Goal: Information Seeking & Learning: Find specific fact

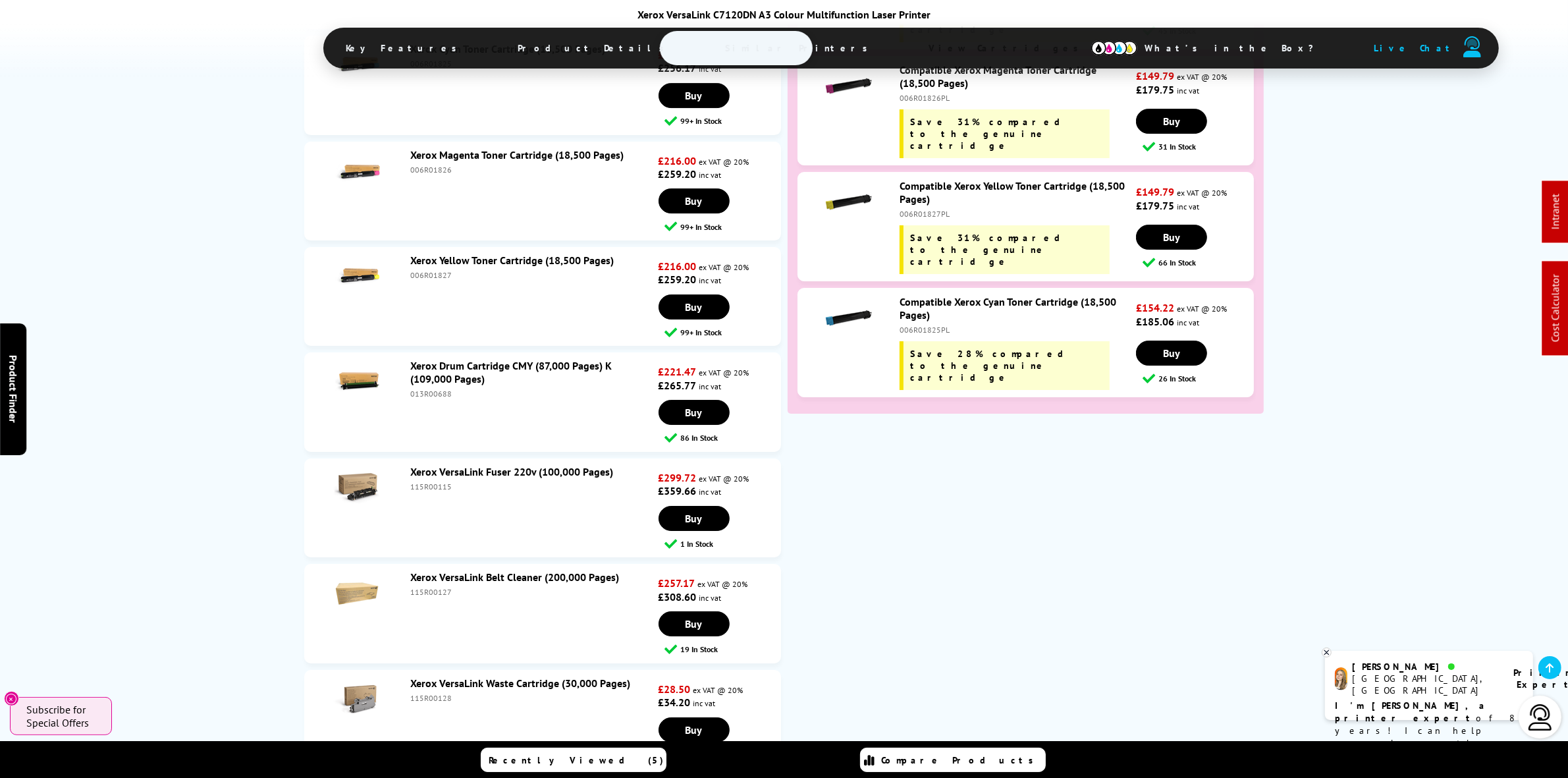
scroll to position [5602, 0]
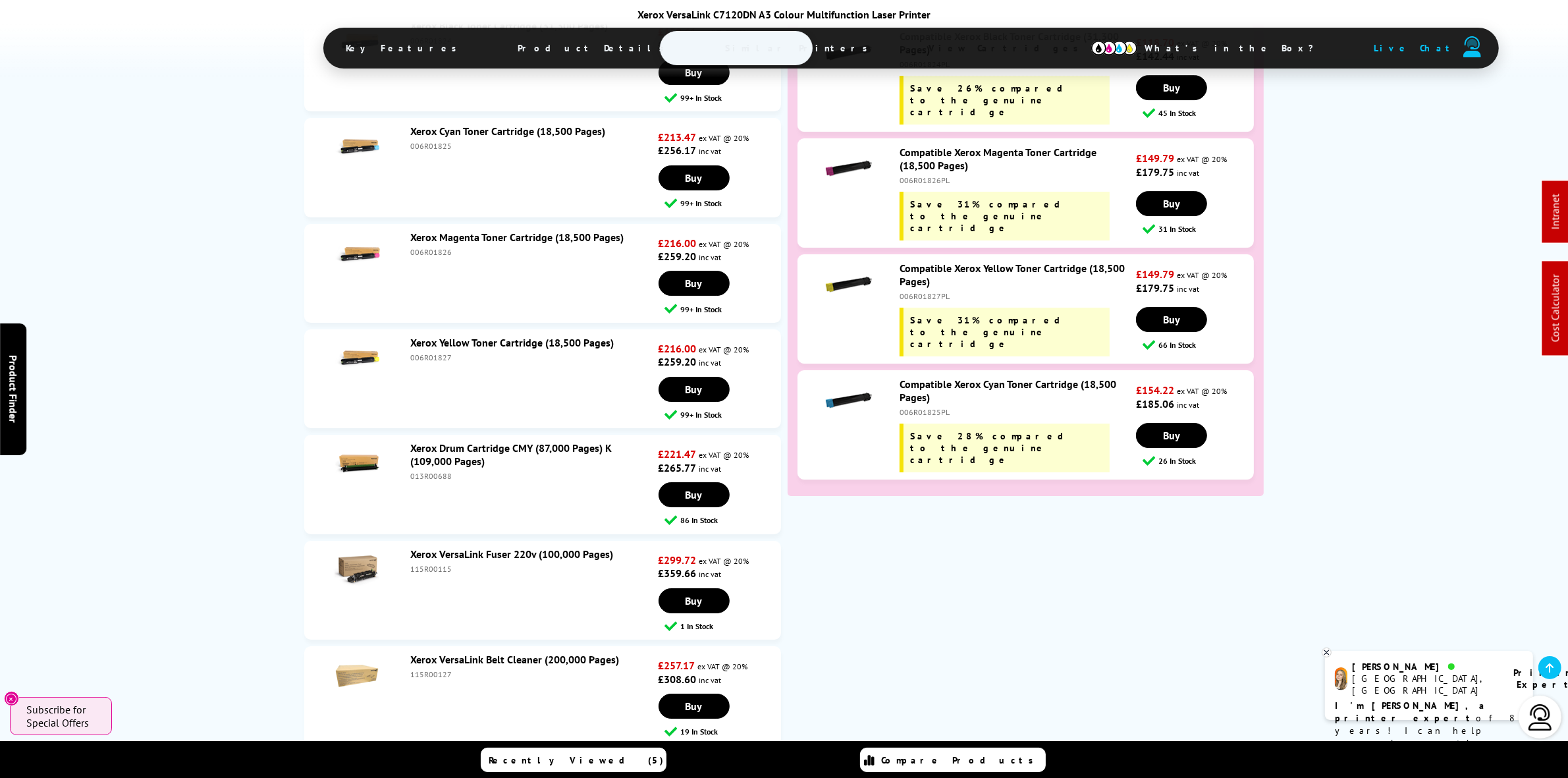
click at [430, 472] on div "013R00688" at bounding box center [533, 476] width 245 height 10
copy div "013R00688"
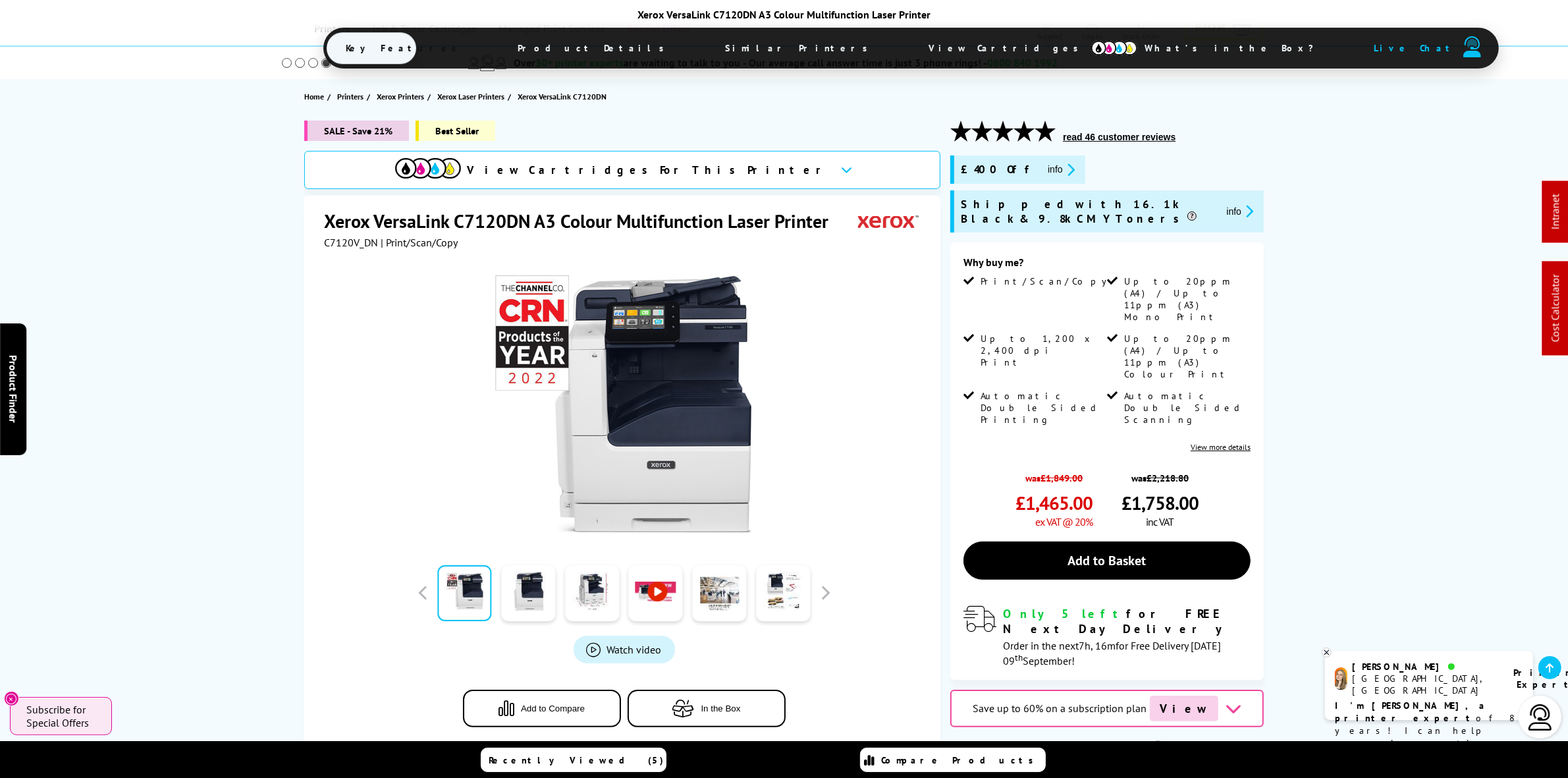
scroll to position [0, 0]
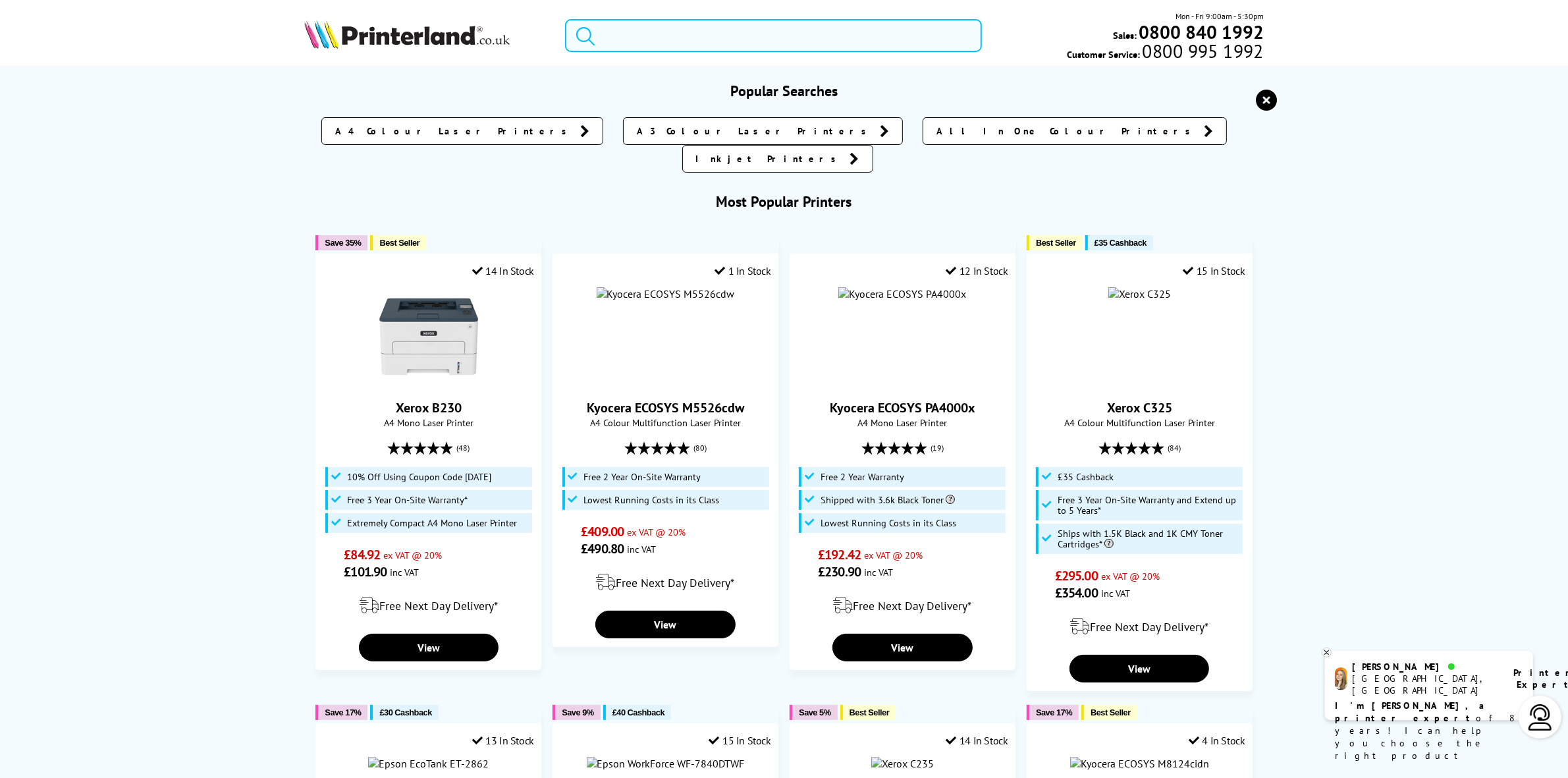
click at [735, 46] on input "search" at bounding box center [773, 35] width 416 height 33
paste input "097N02441"
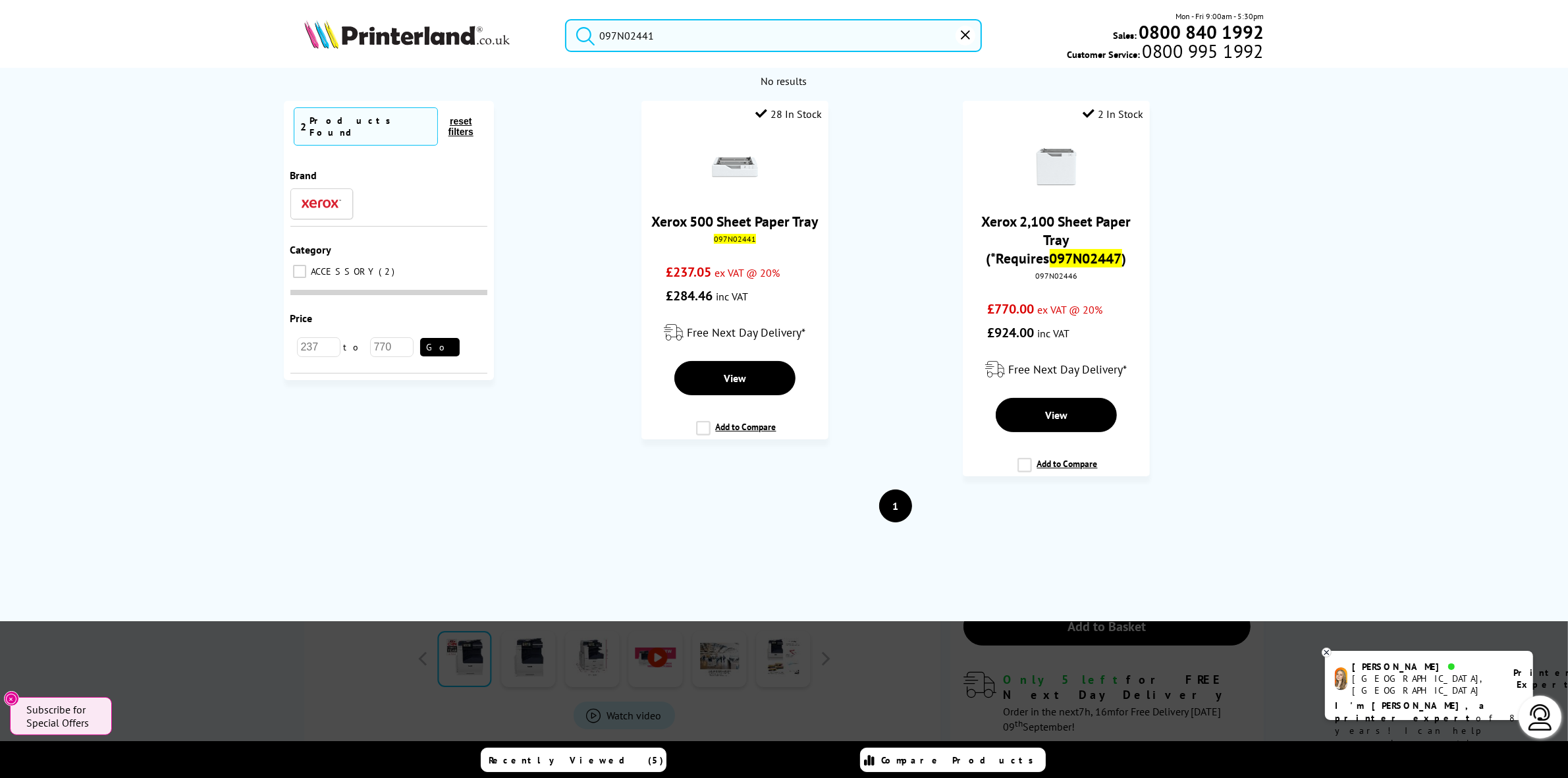
click at [699, 38] on input "097N02441" at bounding box center [773, 35] width 416 height 33
paste input "S05244"
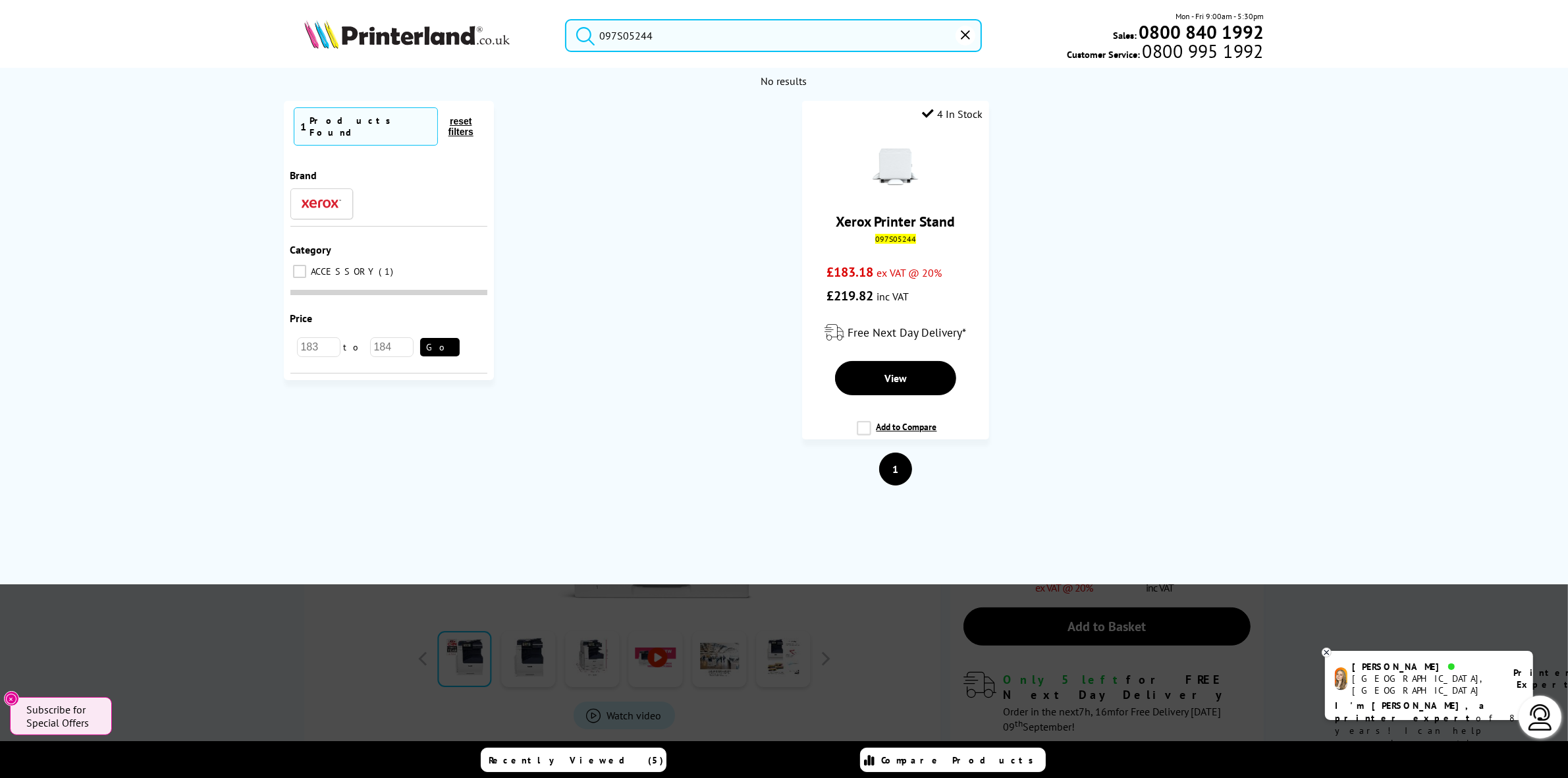
drag, startPoint x: 531, startPoint y: 23, endPoint x: 27, endPoint y: -53, distance: 509.7
paste input "C620V_DN"
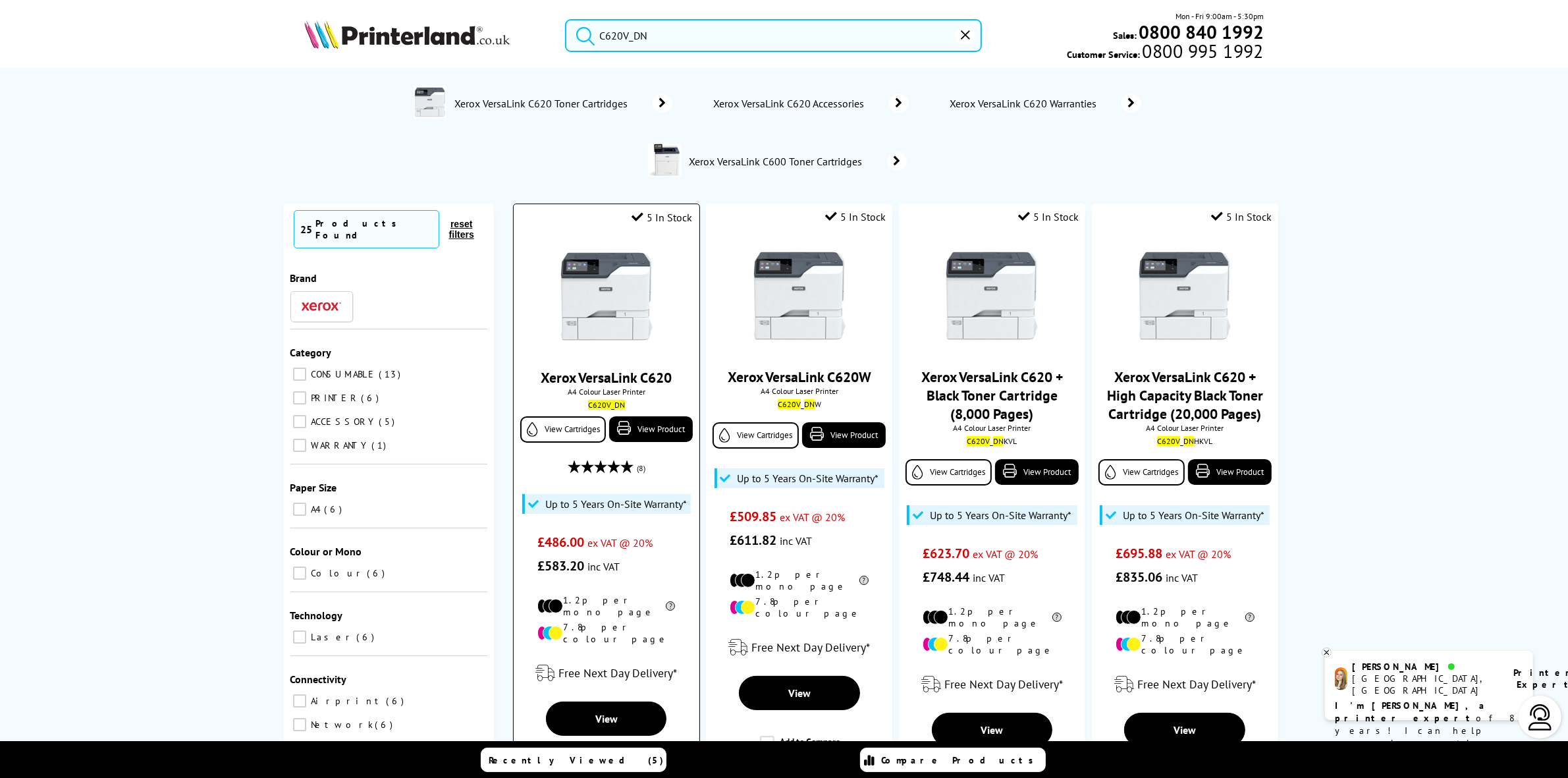
type input "C620V_DN"
click at [614, 318] on img at bounding box center [607, 297] width 99 height 99
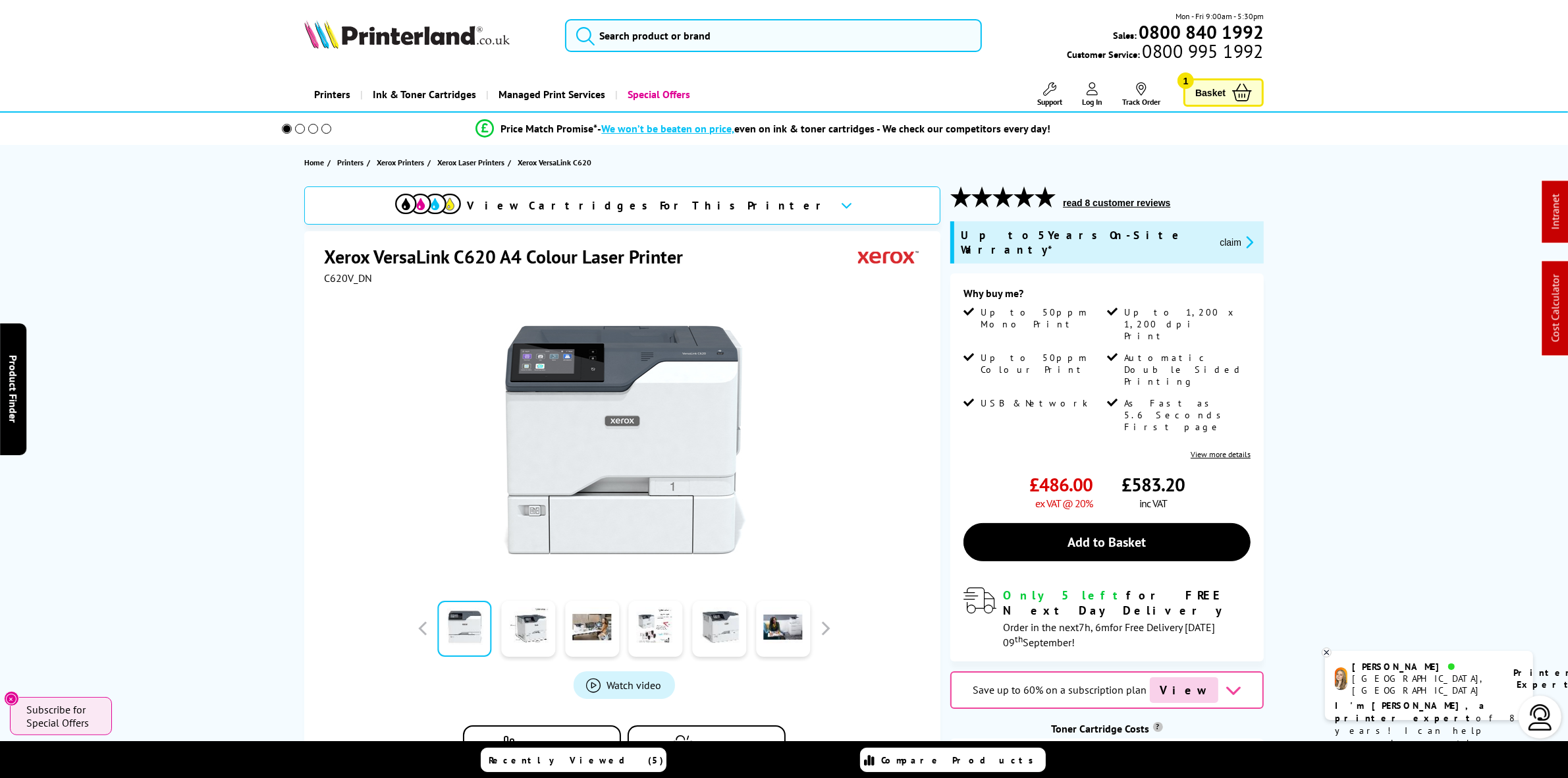
click at [1128, 224] on div "Up to 5 Years On-Site Warranty* claim" at bounding box center [1107, 242] width 314 height 42
click at [1216, 235] on button "claim" at bounding box center [1236, 242] width 41 height 15
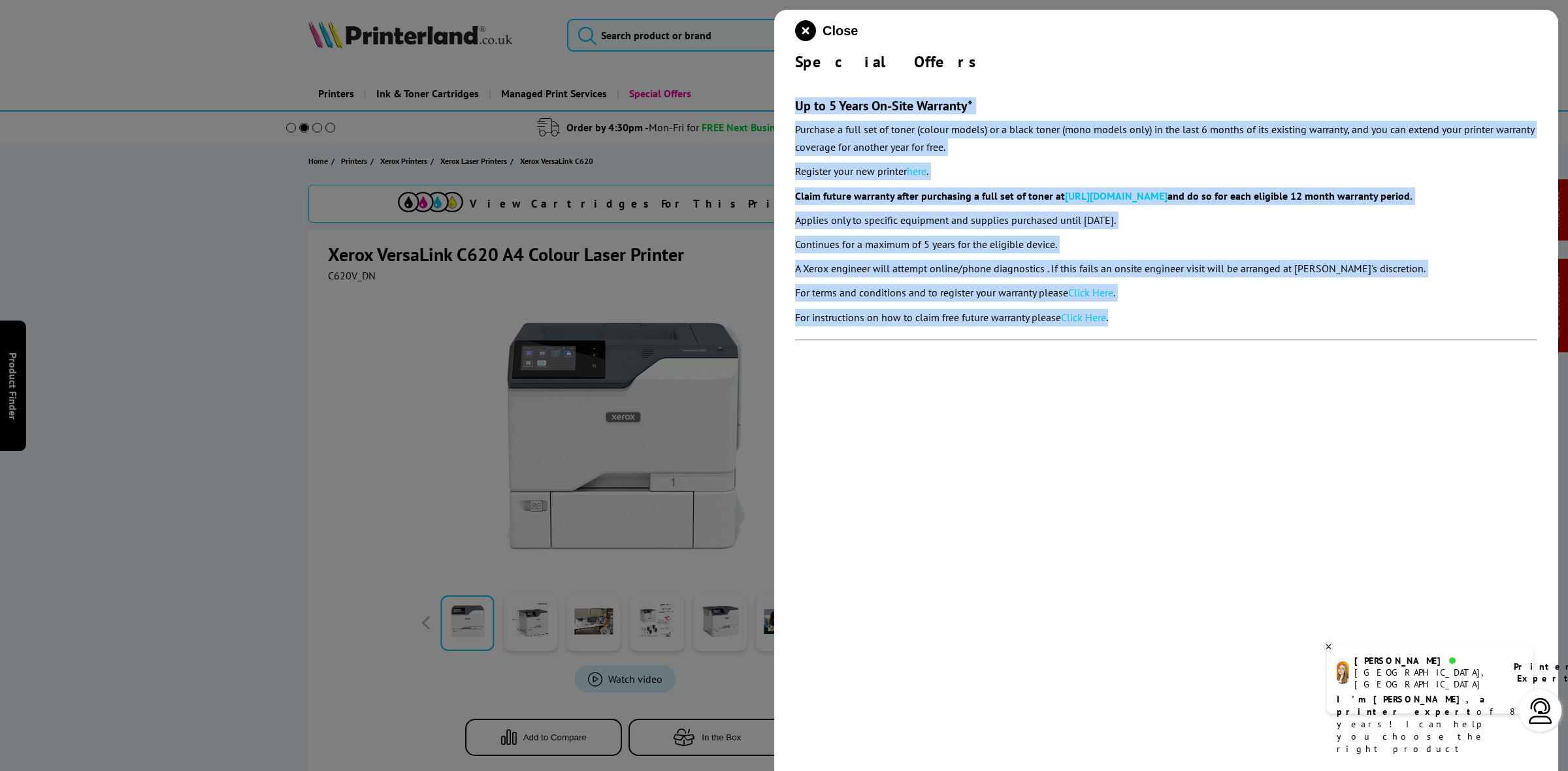
drag, startPoint x: 1137, startPoint y: 318, endPoint x: 790, endPoint y: 94, distance: 413.0
click at [790, 94] on div "Close Special Offers Up to 5 Years On-Site Warranty* Purchase a full set of ton…" at bounding box center [1166, 394] width 784 height 771
copy section "Up to 5 Years On-Site Warranty* Purchase a full set of toner (colour models) or…"
click at [815, 26] on icon "close modal" at bounding box center [805, 30] width 21 height 21
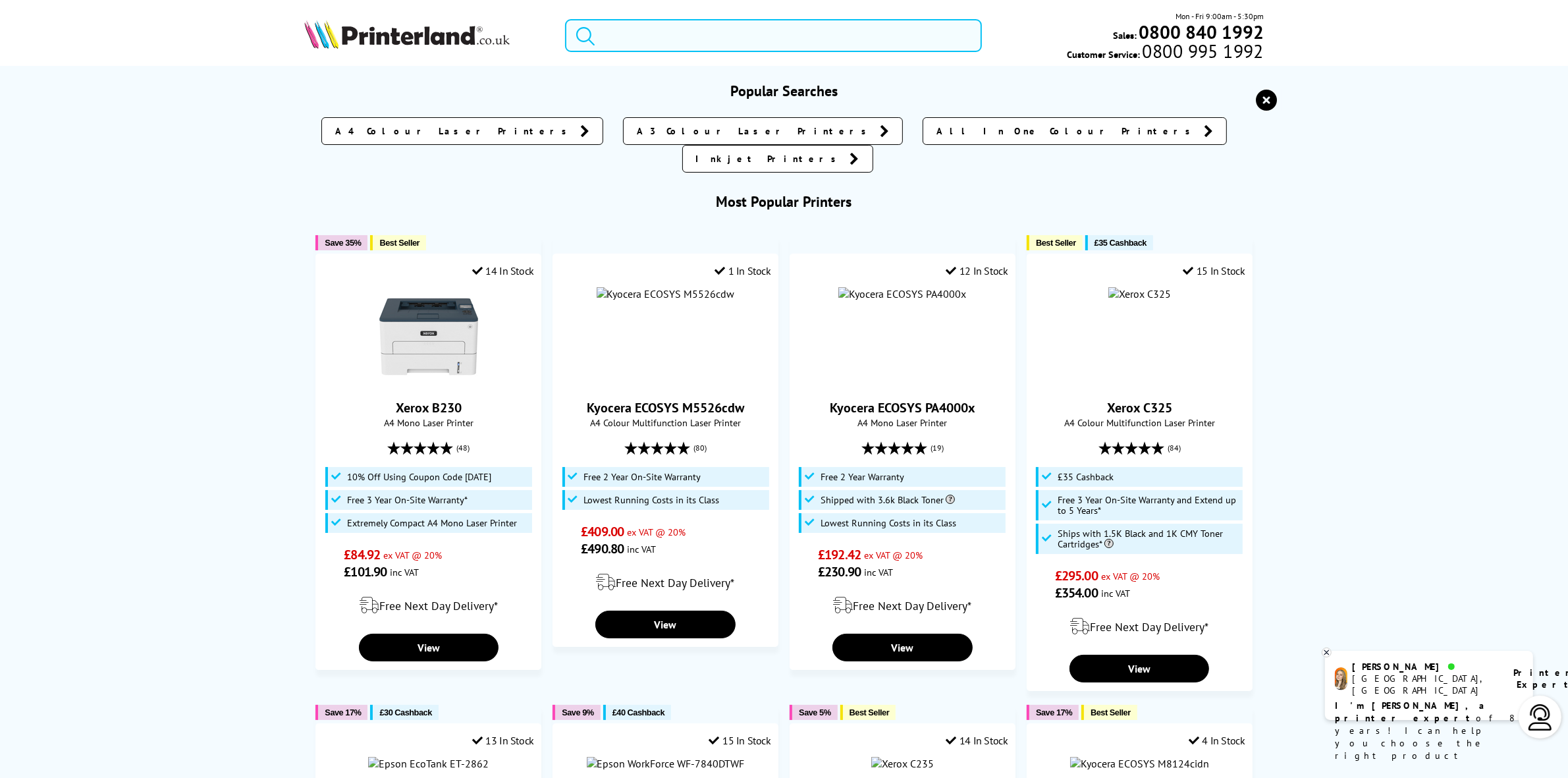
click at [675, 25] on input "search" at bounding box center [773, 35] width 416 height 33
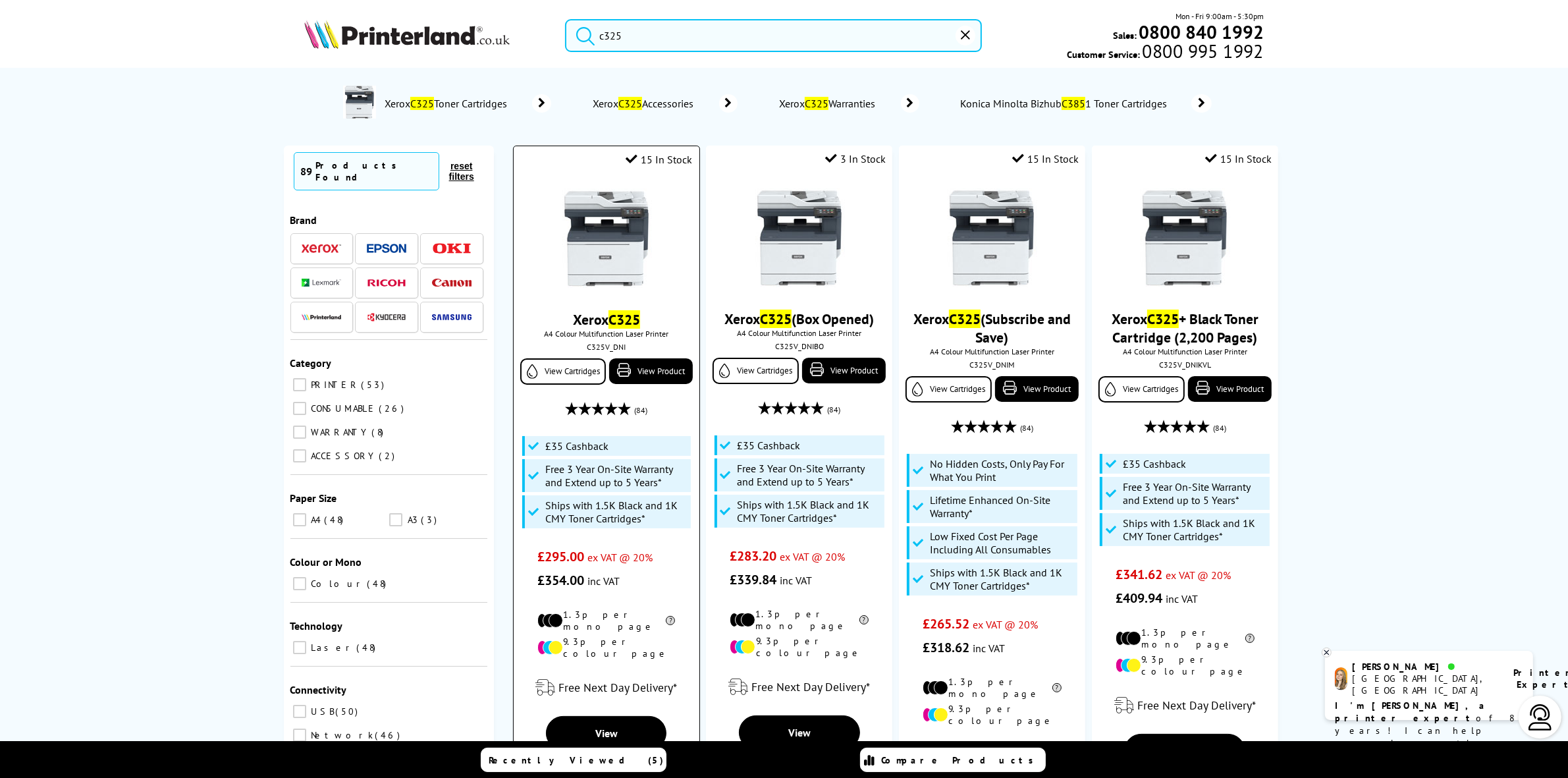
type input "c325"
click at [608, 226] on img at bounding box center [607, 239] width 99 height 99
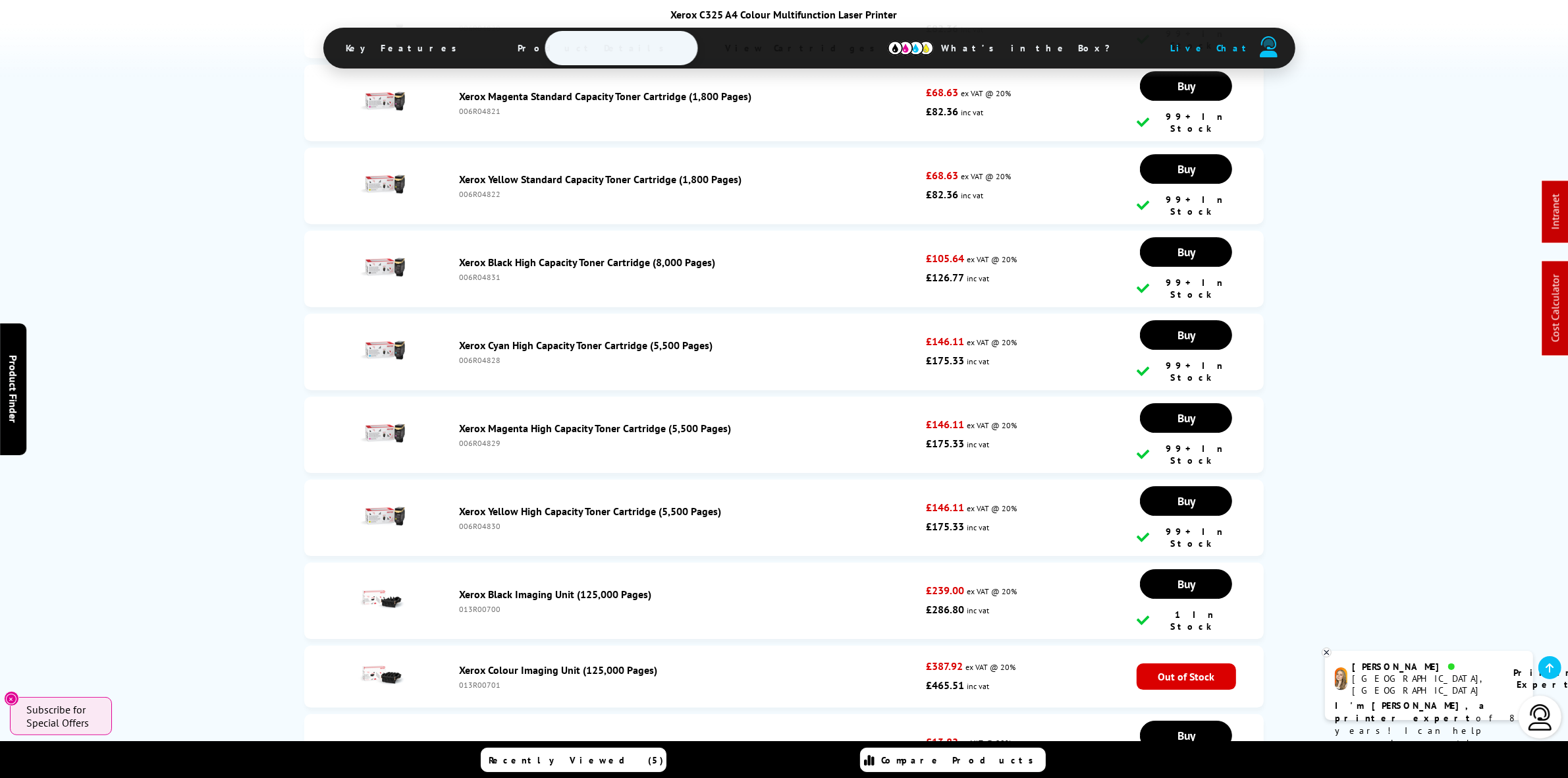
scroll to position [4973, 0]
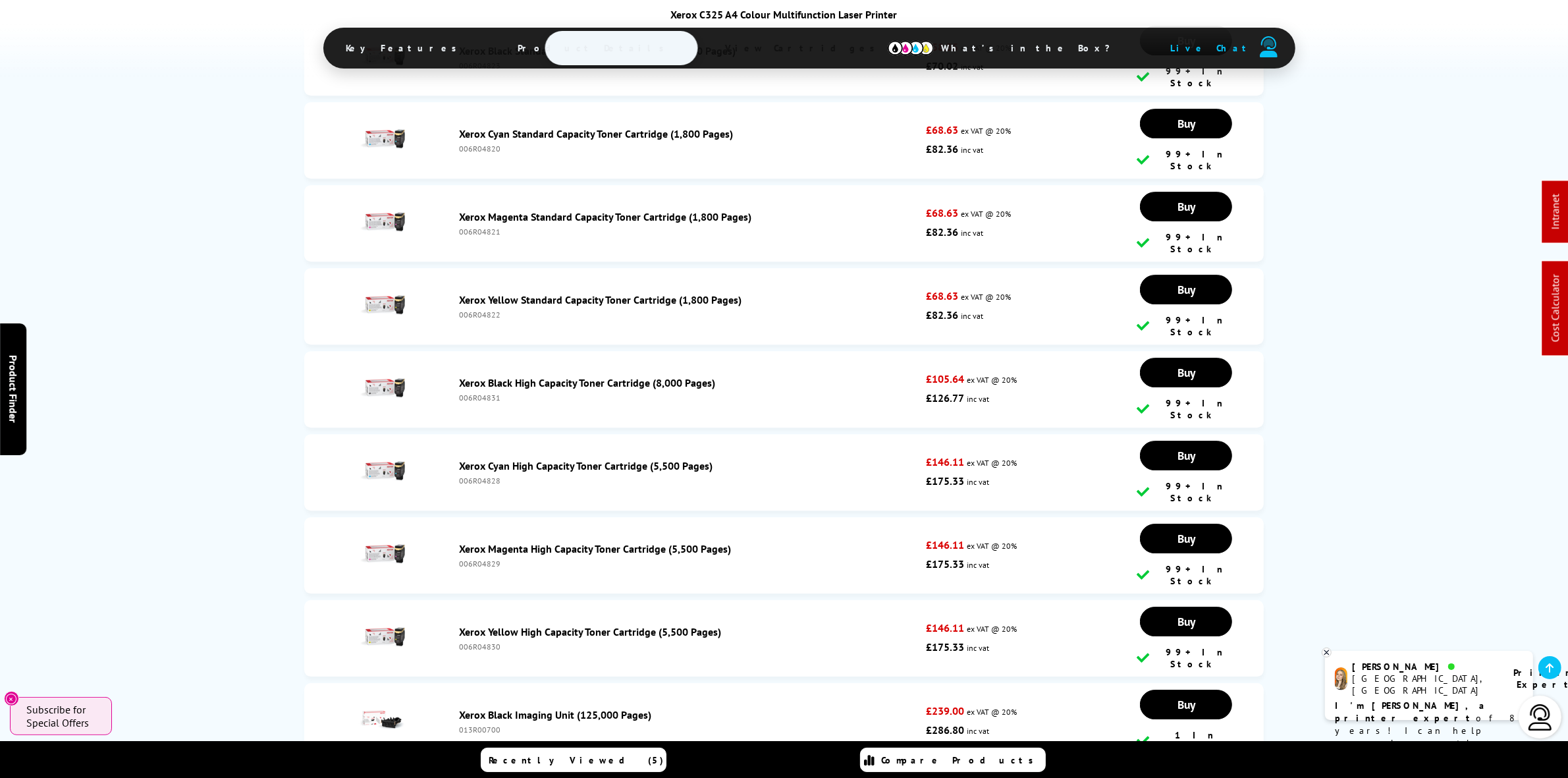
click at [477, 475] on div "006R04828" at bounding box center [690, 480] width 460 height 10
copy div "006R04828"
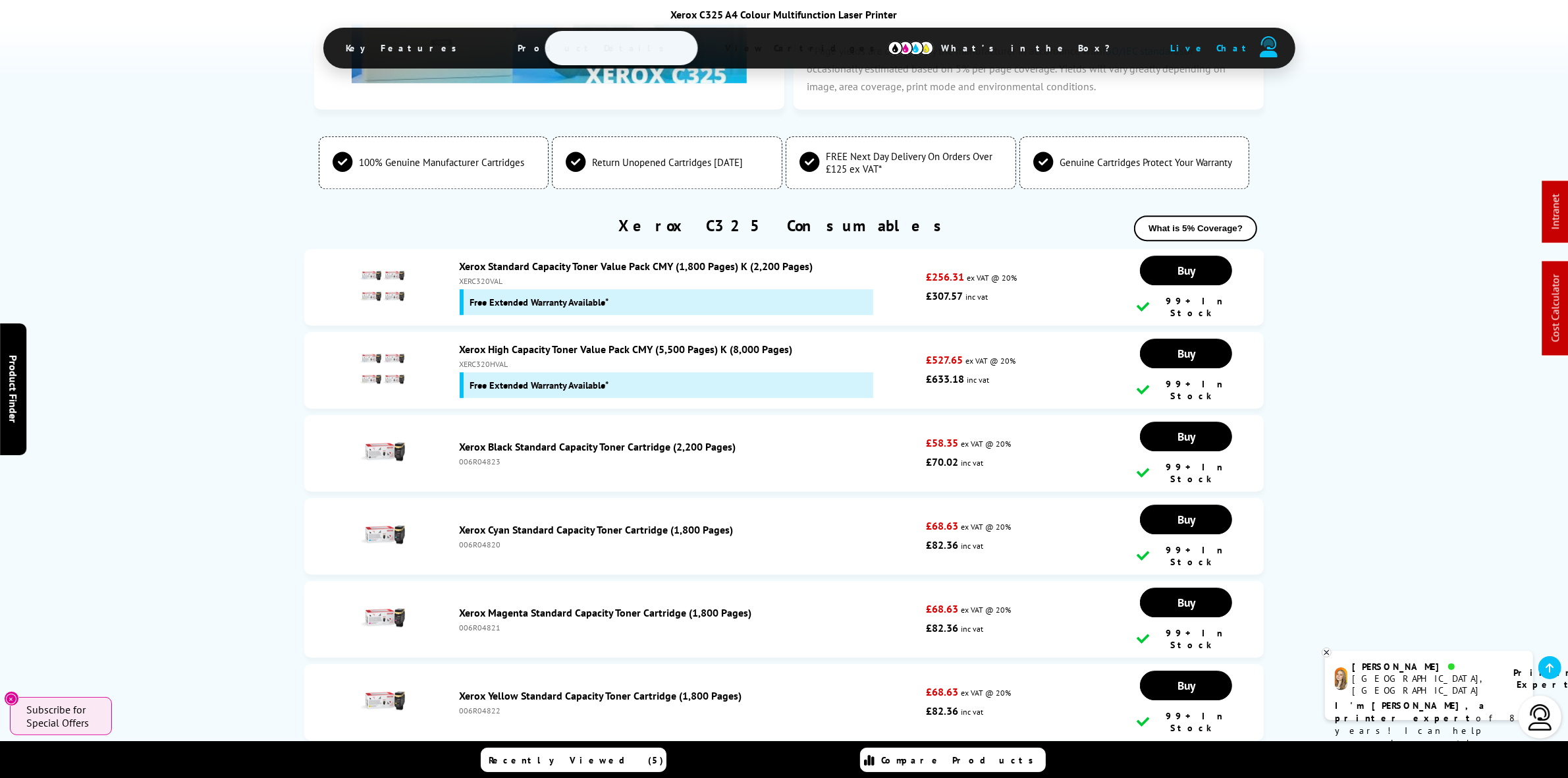
scroll to position [4561, 0]
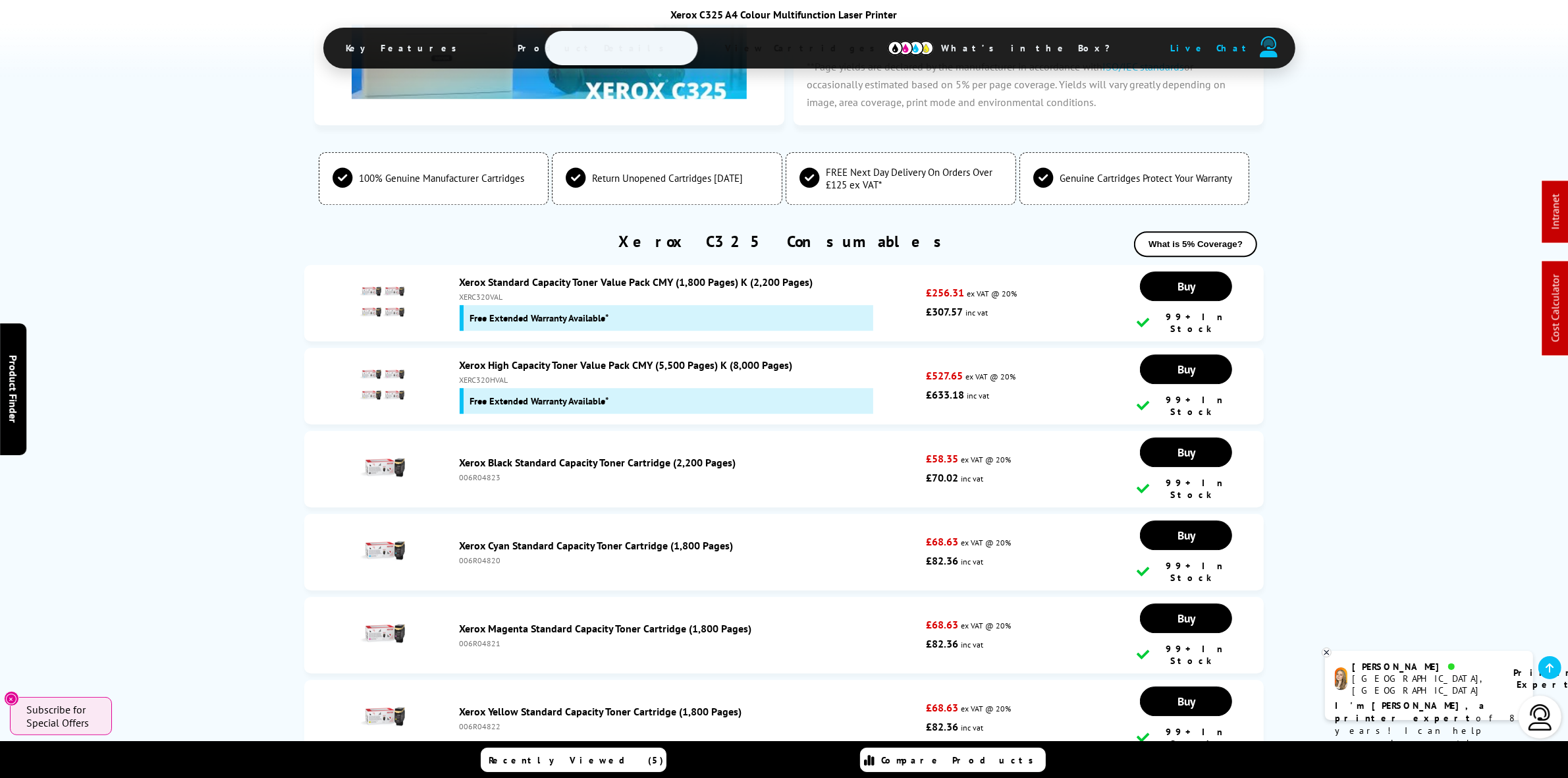
click at [473, 375] on div "XERC320HVAL" at bounding box center [690, 380] width 460 height 10
copy div "XERC320HVAL"
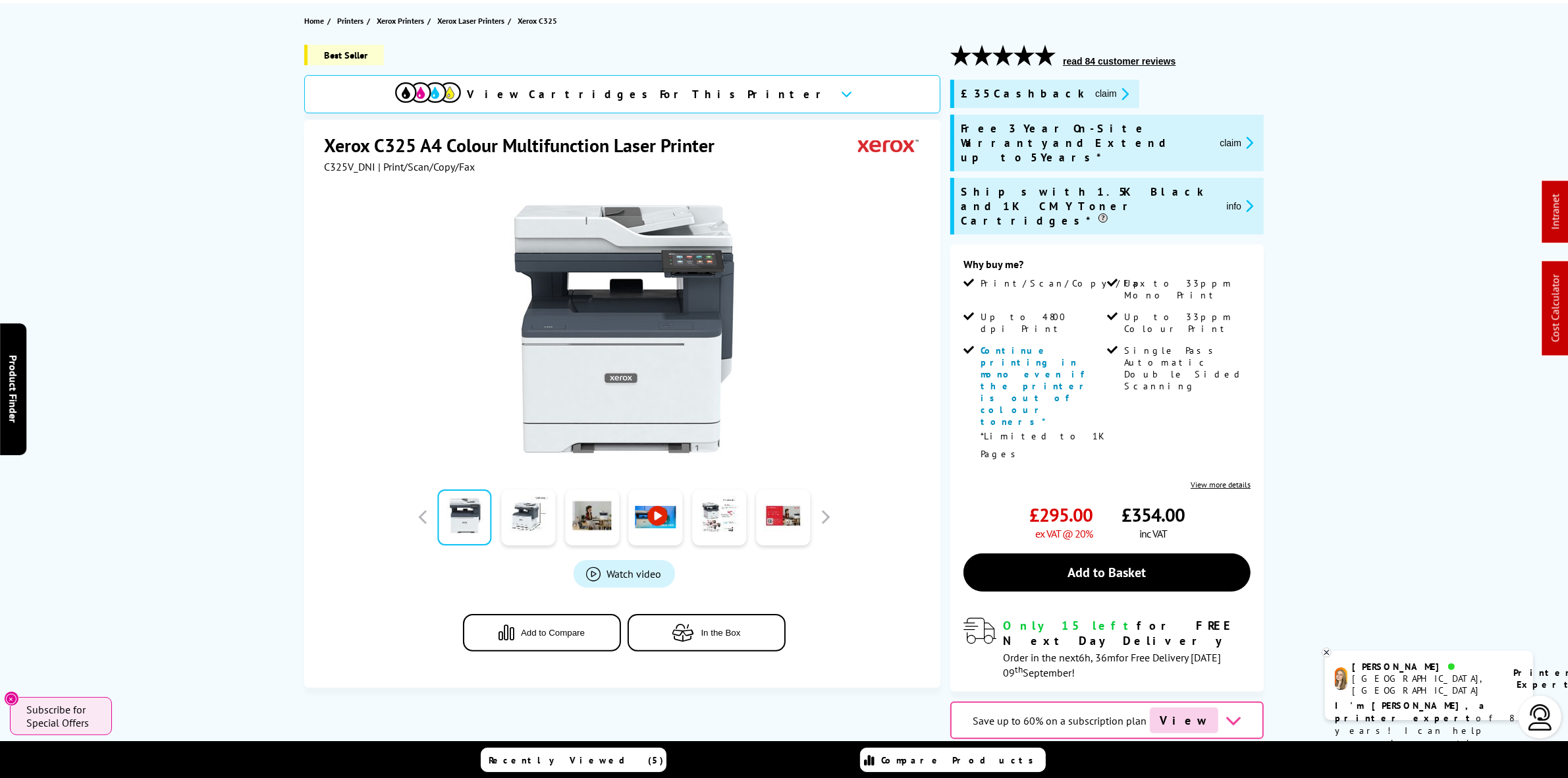
scroll to position [0, 0]
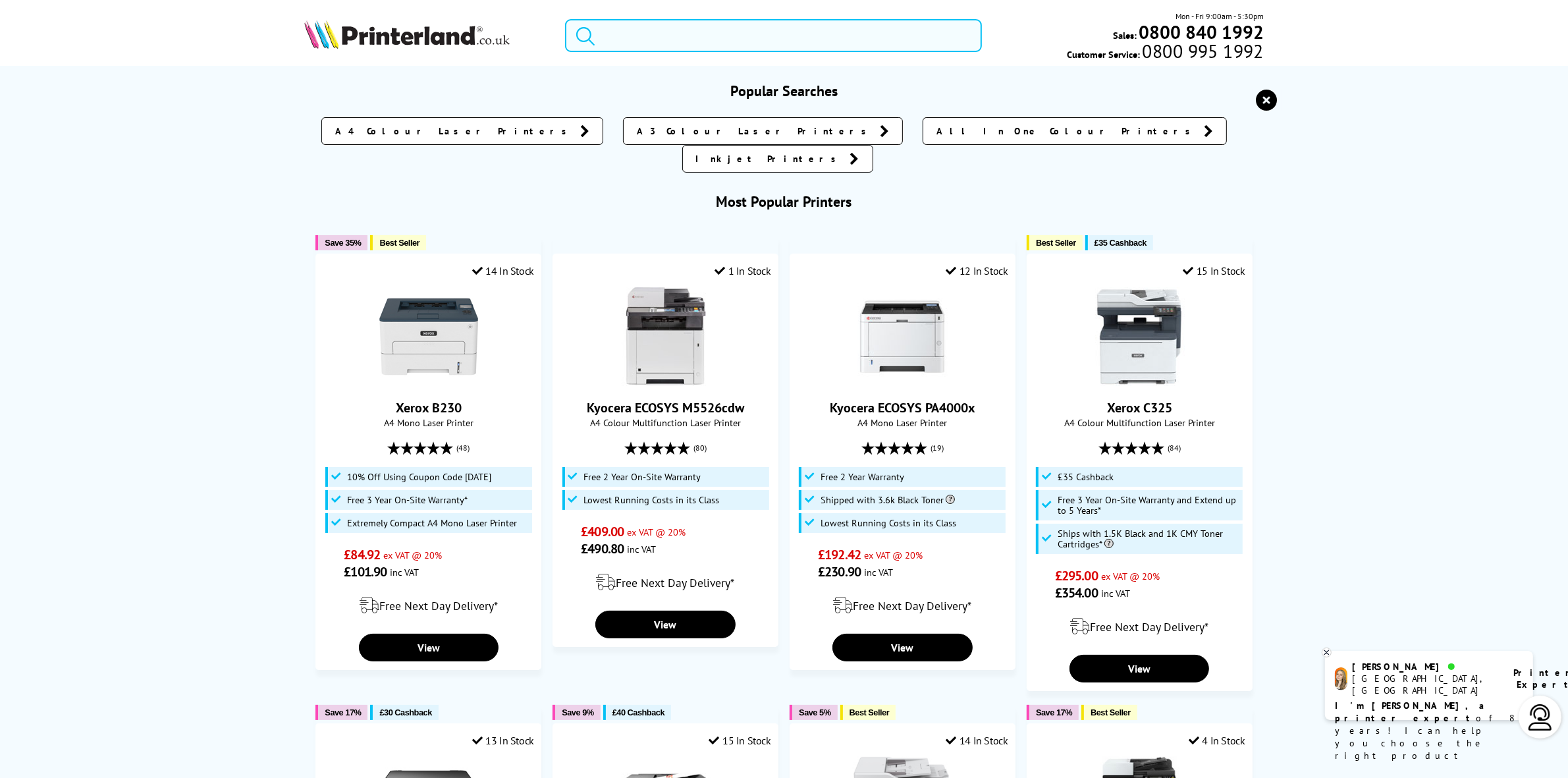
click at [679, 45] on input "search" at bounding box center [773, 35] width 416 height 33
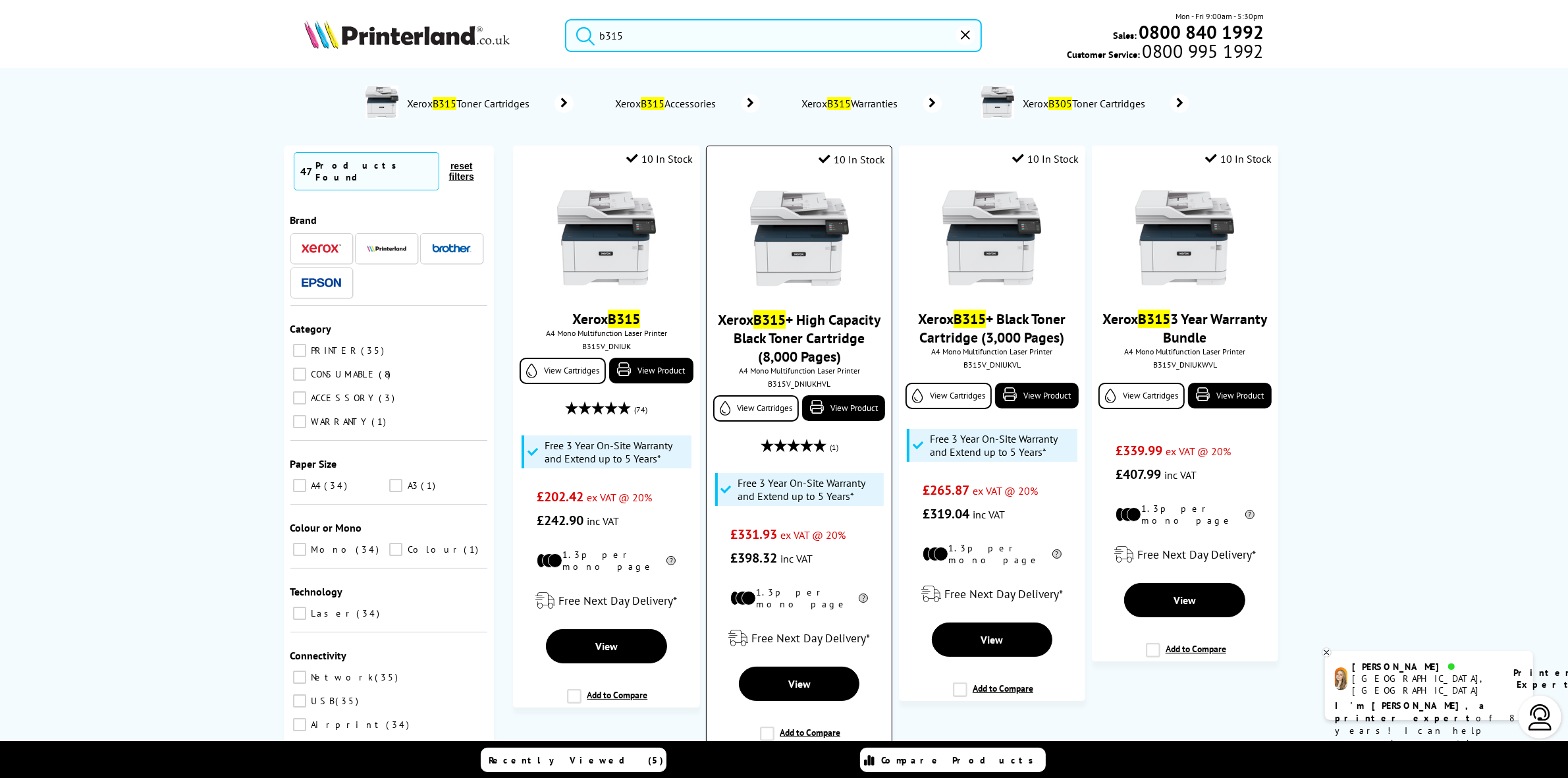
click at [787, 389] on div "B315V_DNIUKHVL" at bounding box center [799, 384] width 165 height 10
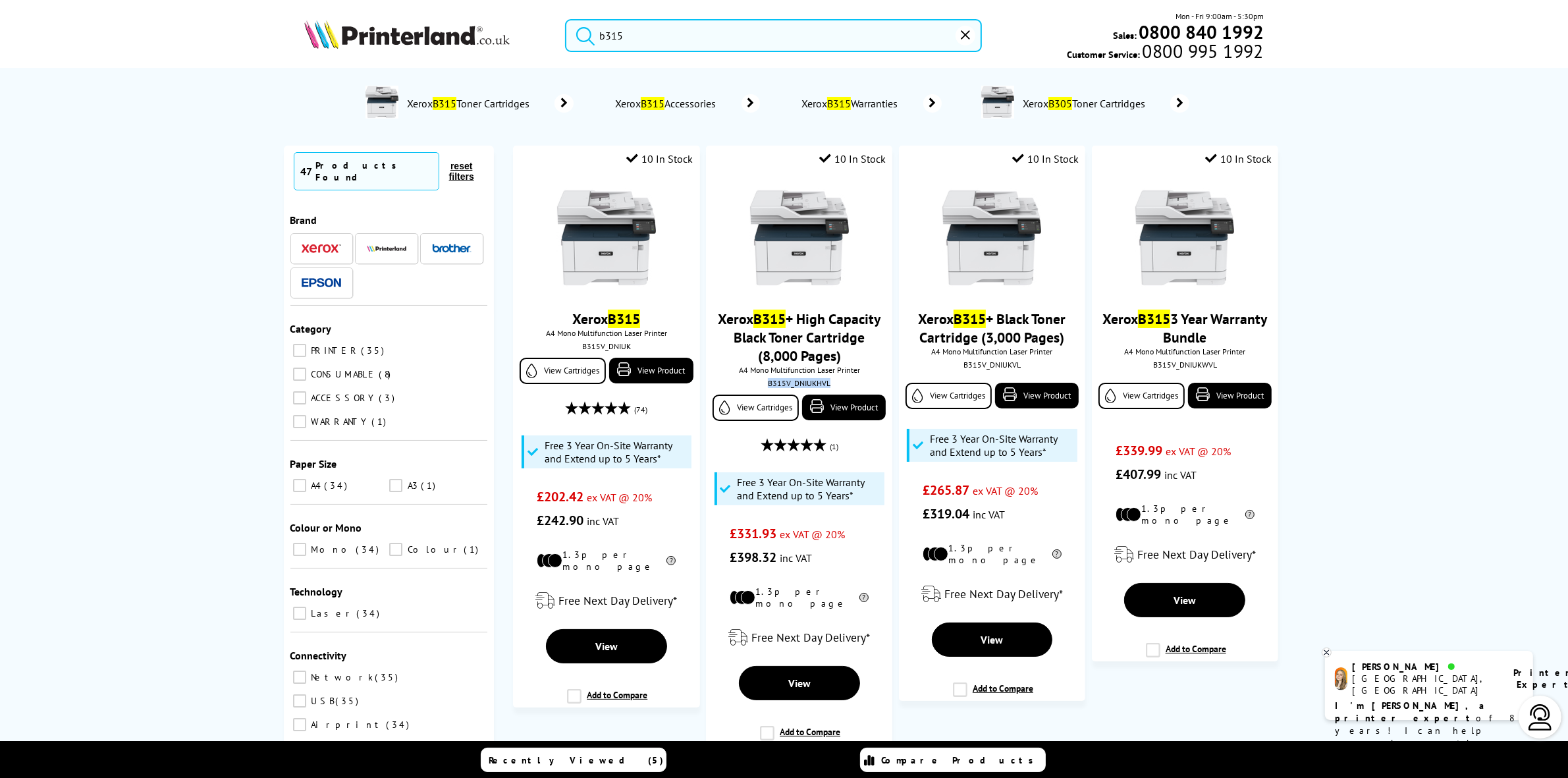
copy div "B315V_DNIUKHVL"
click at [705, 41] on input "b315" at bounding box center [773, 35] width 416 height 33
paste input "B225"
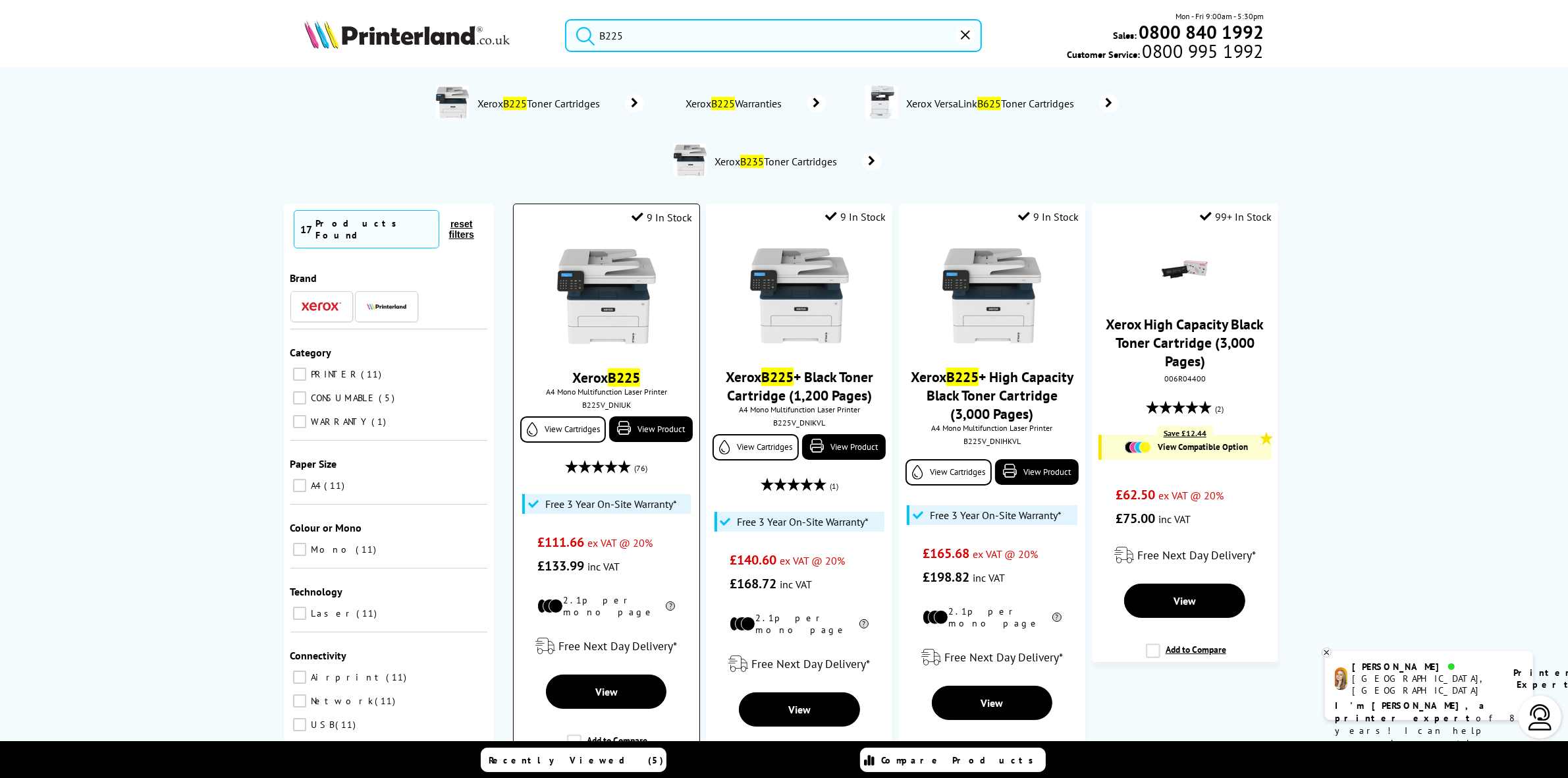
type input "B225"
click at [638, 305] on img at bounding box center [607, 297] width 99 height 99
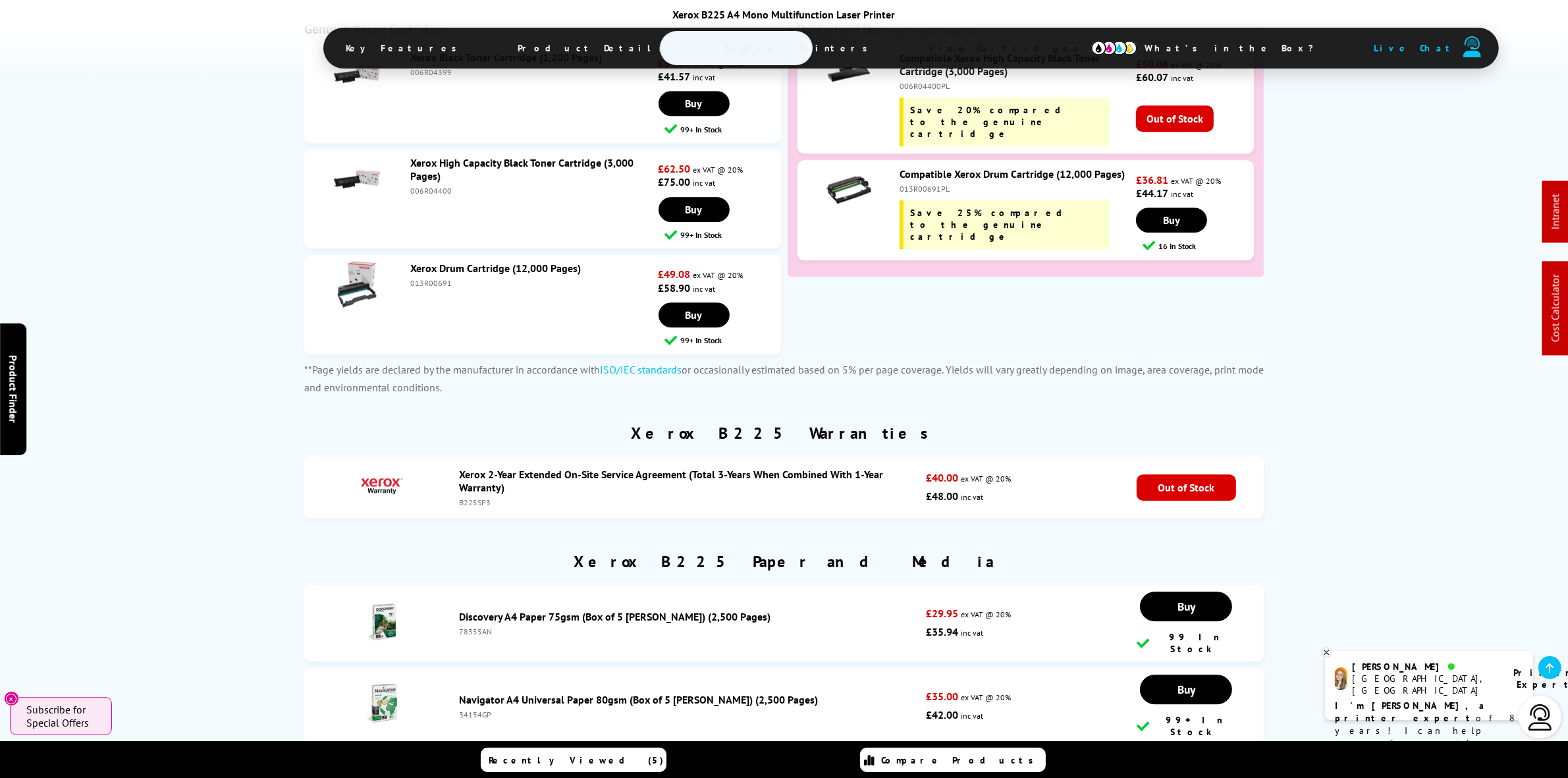
scroll to position [4492, 0]
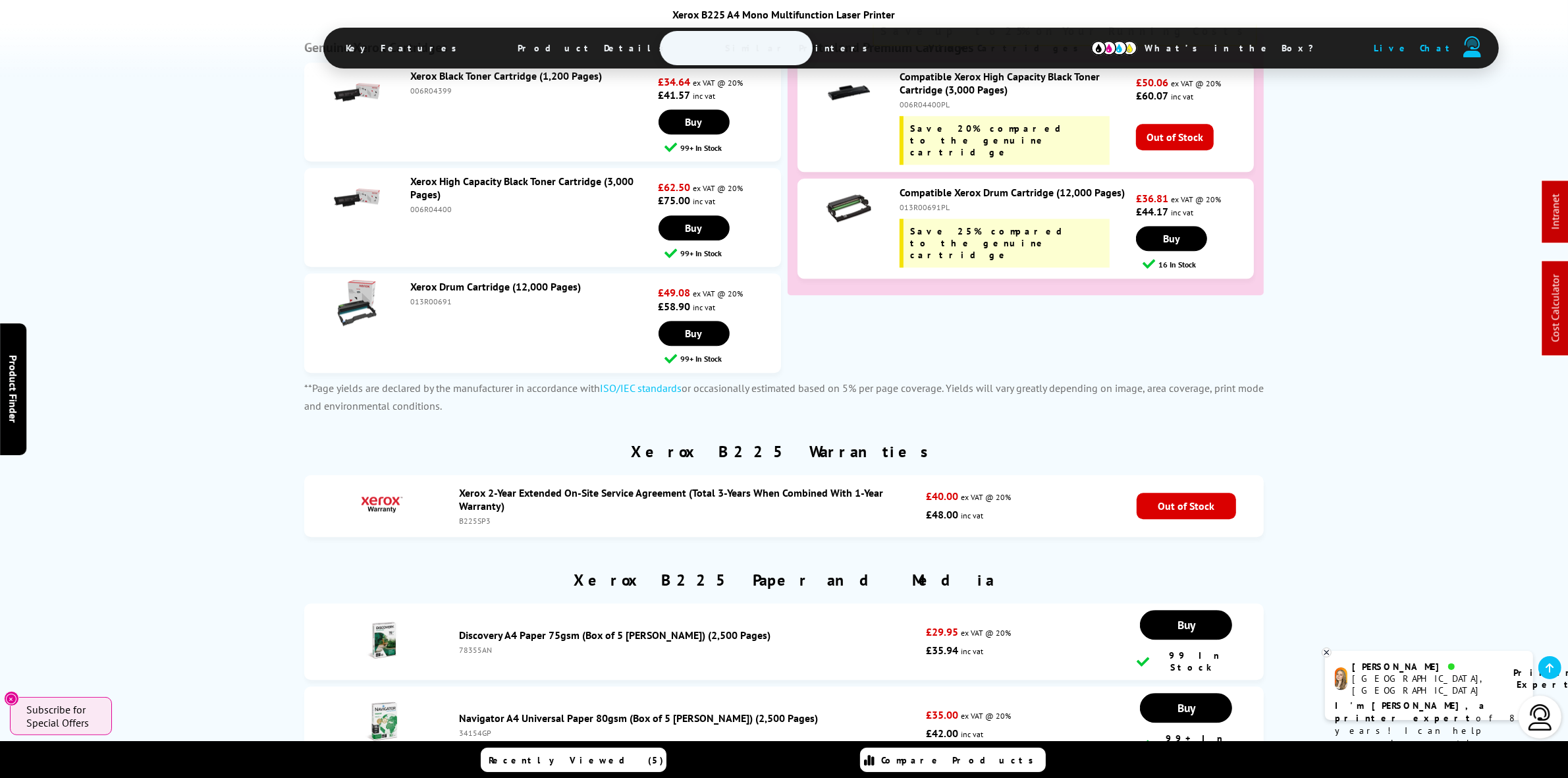
click at [419, 213] on div "006R04400" at bounding box center [533, 209] width 245 height 10
copy div "006R04400"
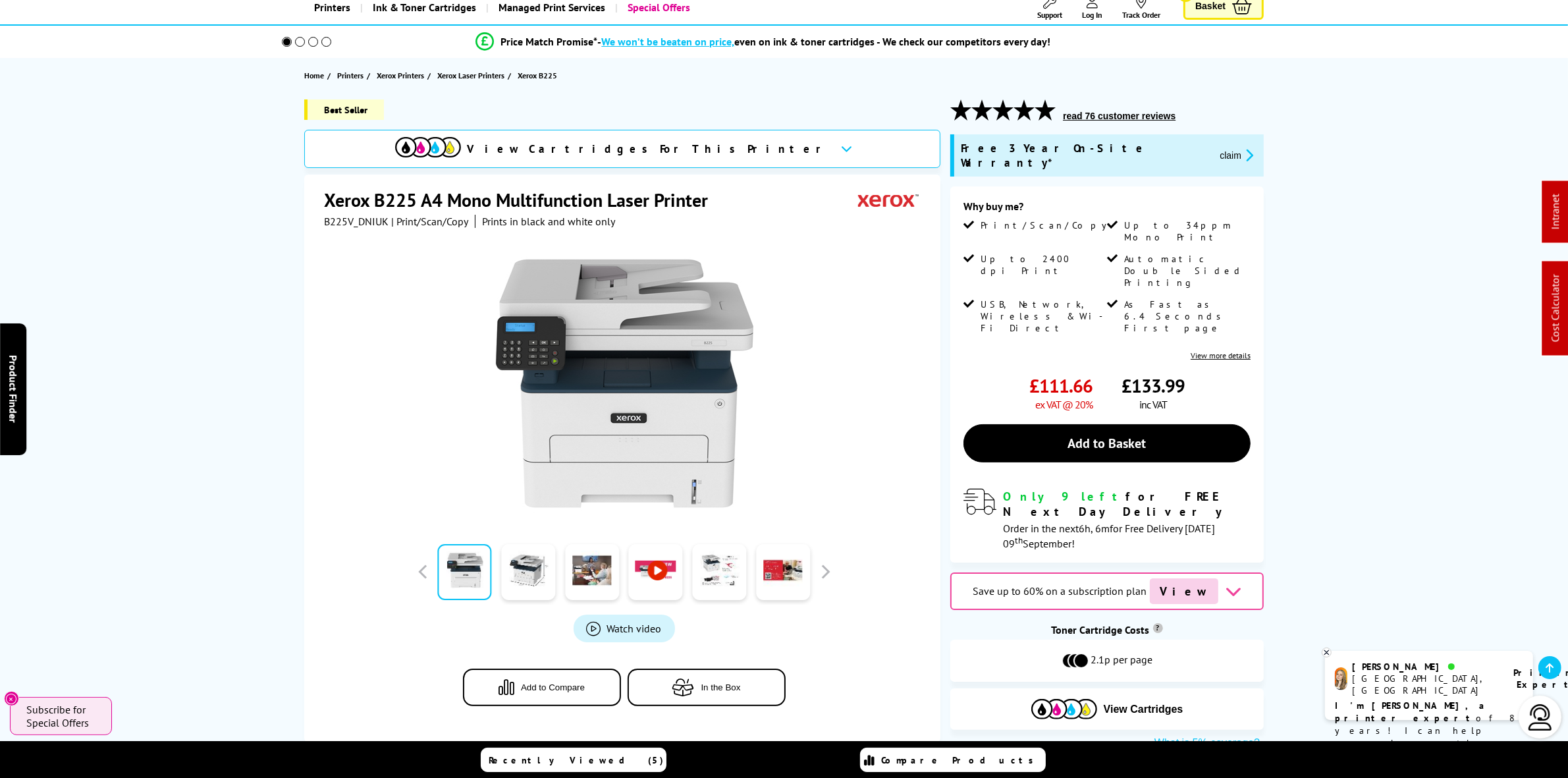
scroll to position [0, 0]
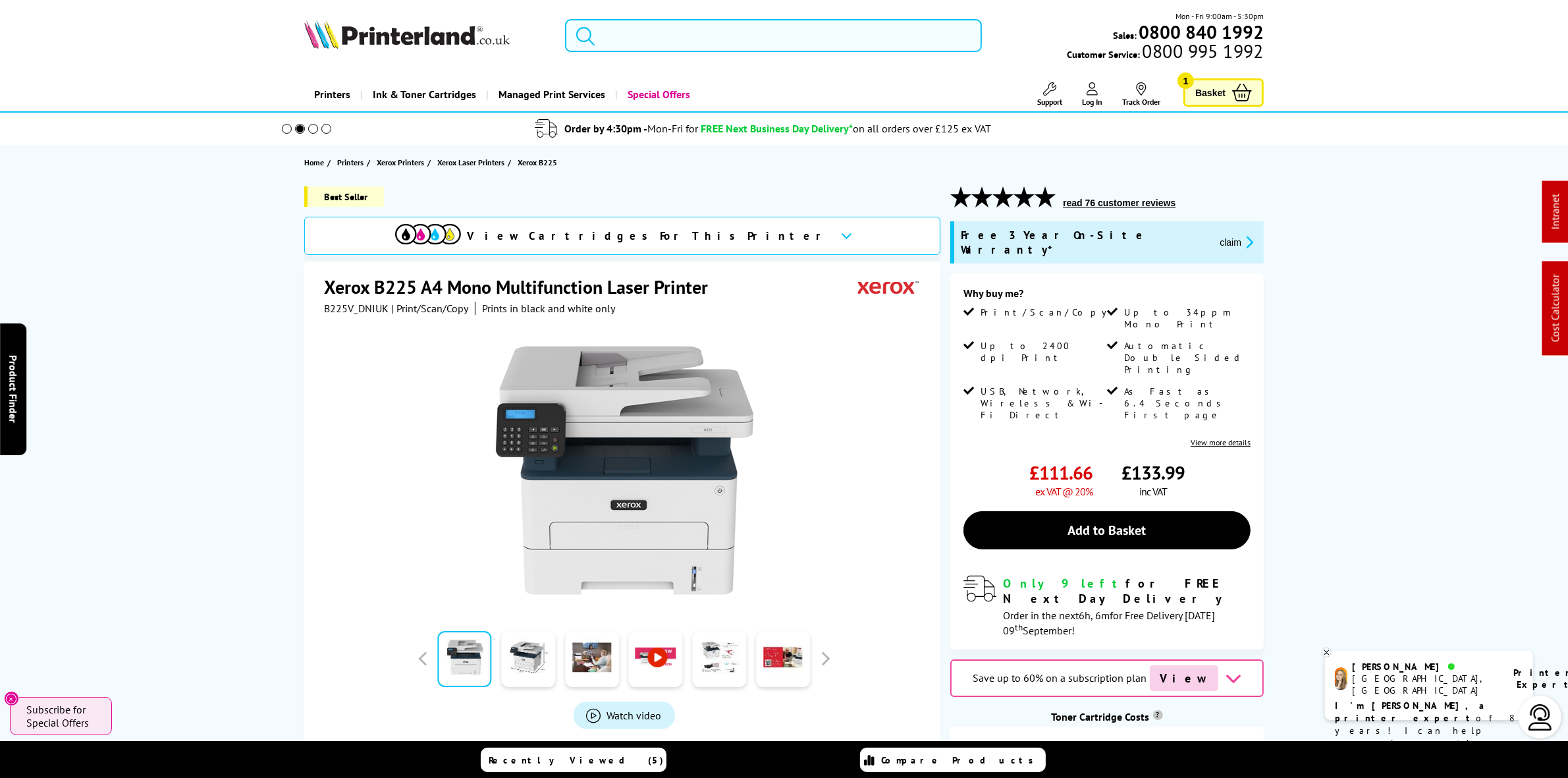
click at [730, 18] on div "Mon - Fri 9:00am - 5:30pm Sales: 0800 840 1992 Customer Service: 0800 995 1992" at bounding box center [784, 38] width 1054 height 58
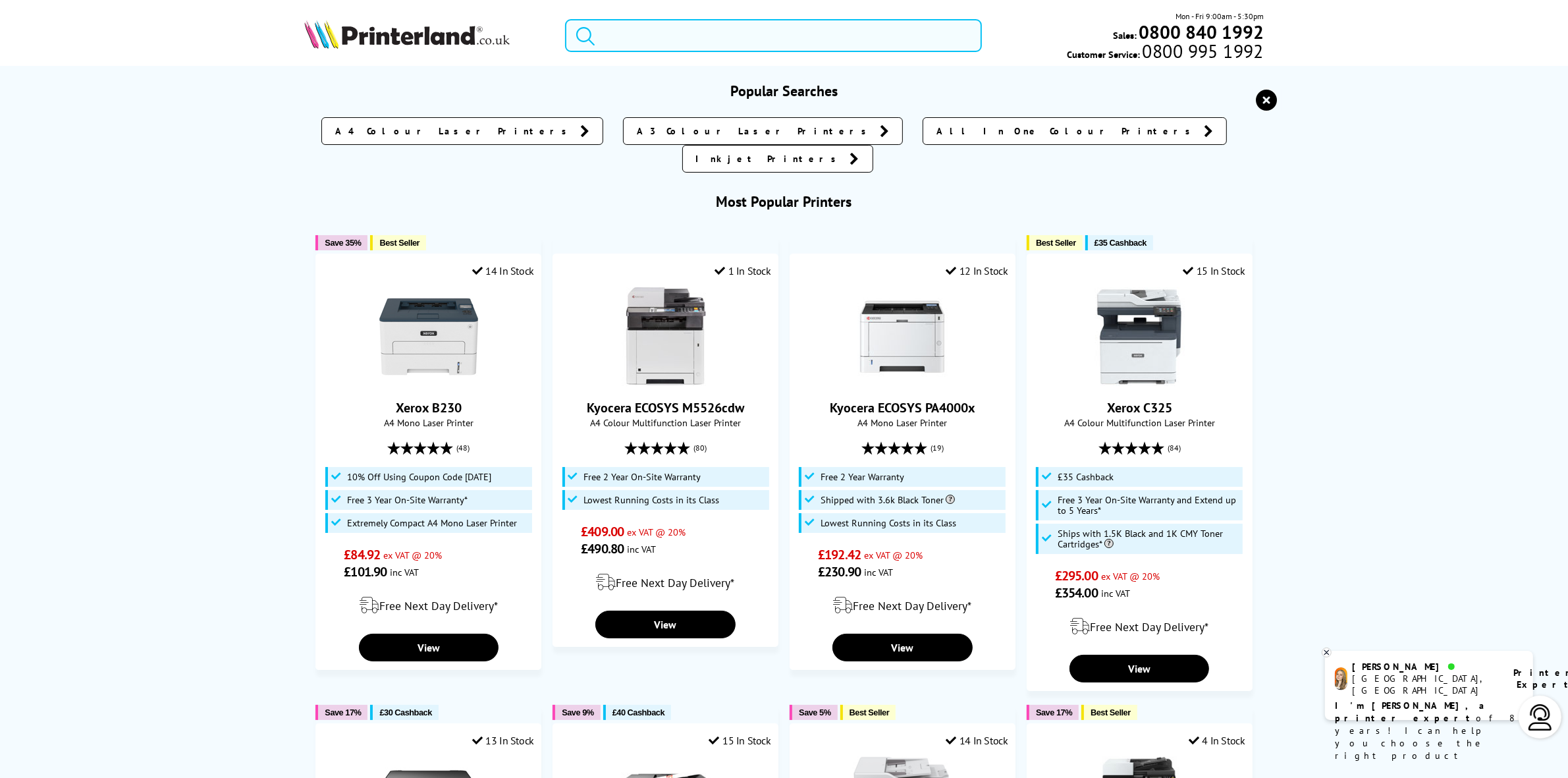
click at [728, 22] on input "search" at bounding box center [773, 35] width 416 height 33
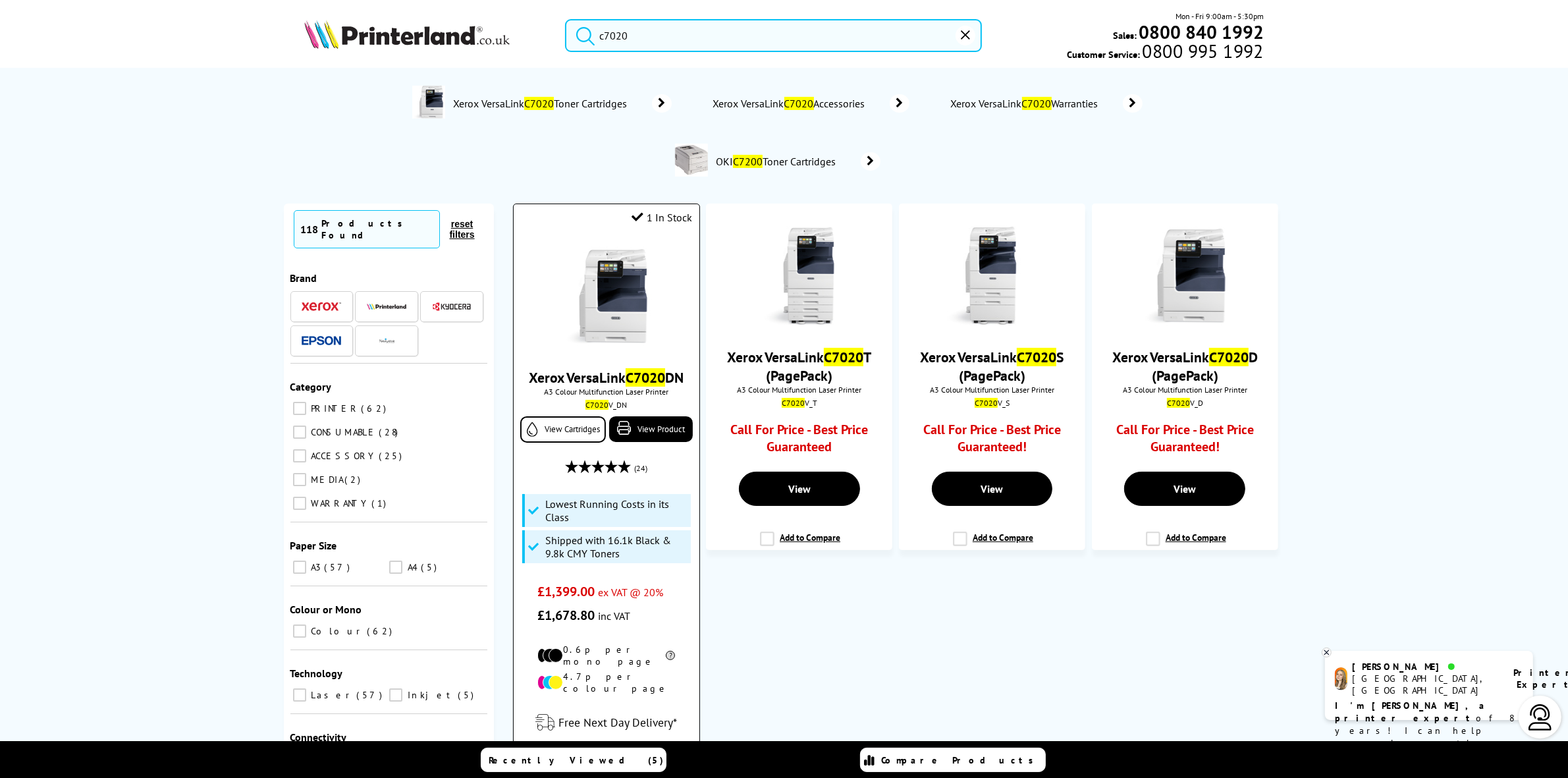
type input "c7020"
click at [607, 290] on img at bounding box center [607, 297] width 99 height 99
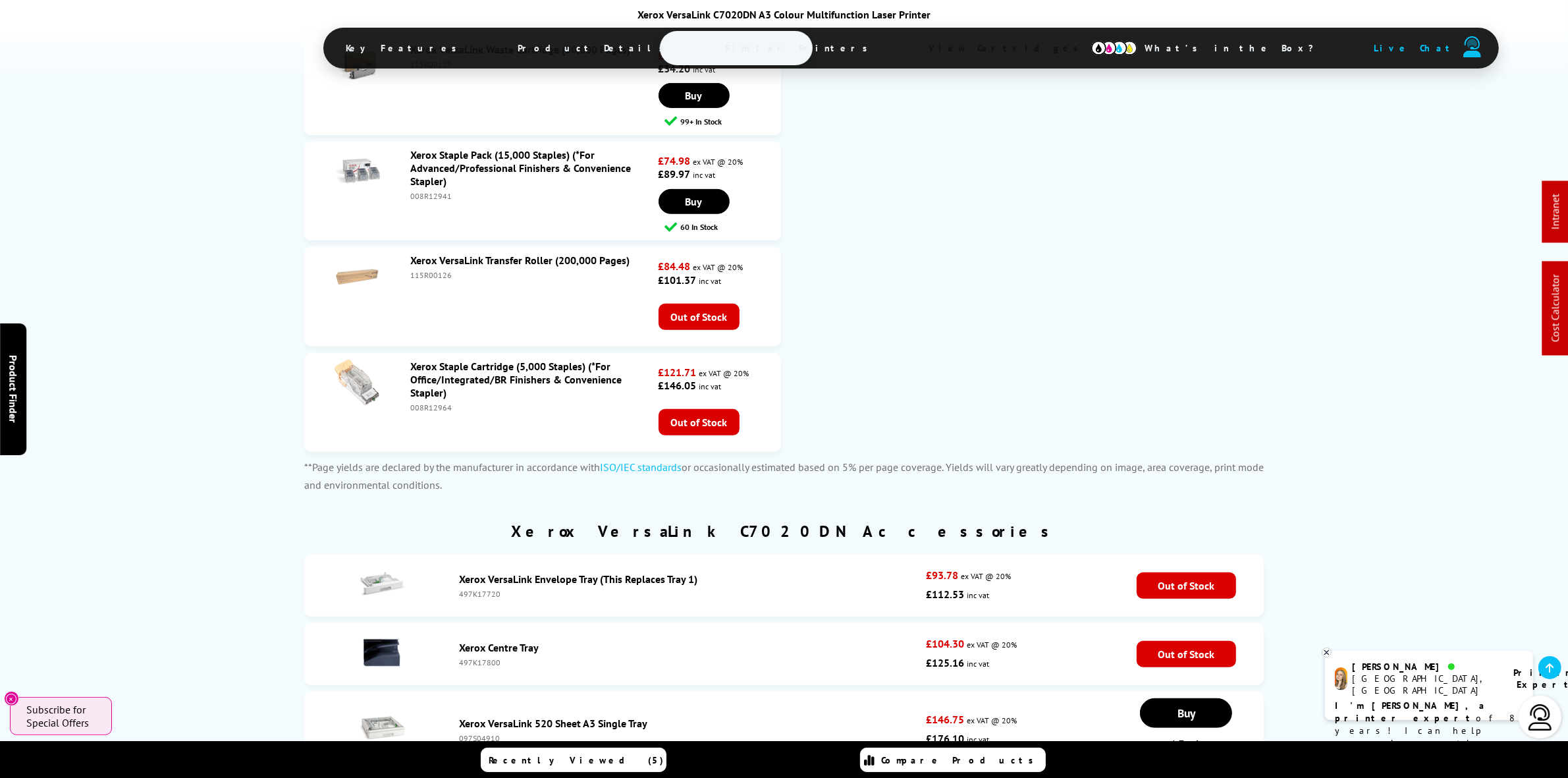
scroll to position [6927, 0]
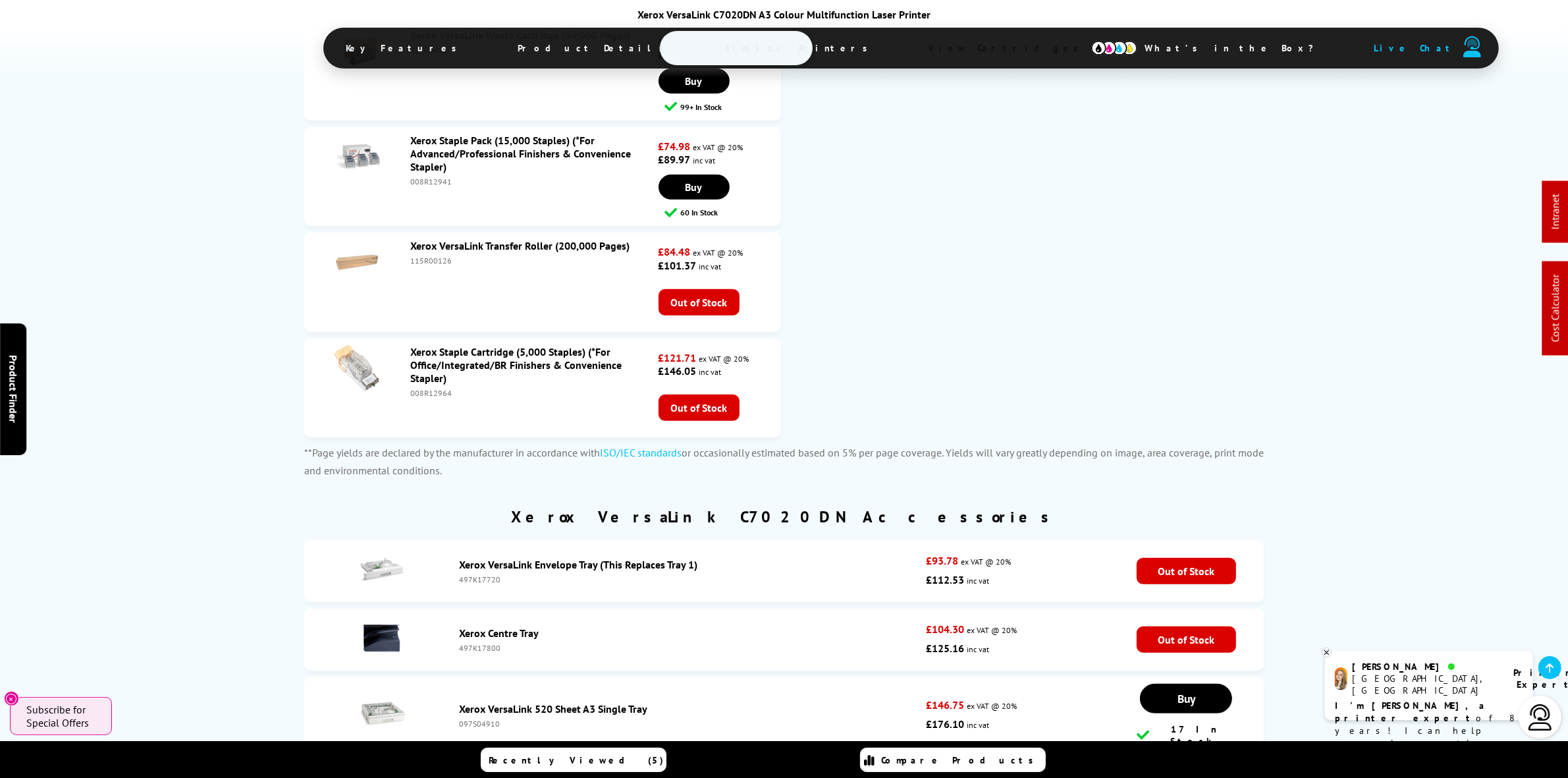
click at [482, 240] on link "Xerox VersaLink Transfer Roller (200,000 Pages)" at bounding box center [520, 246] width 220 height 13
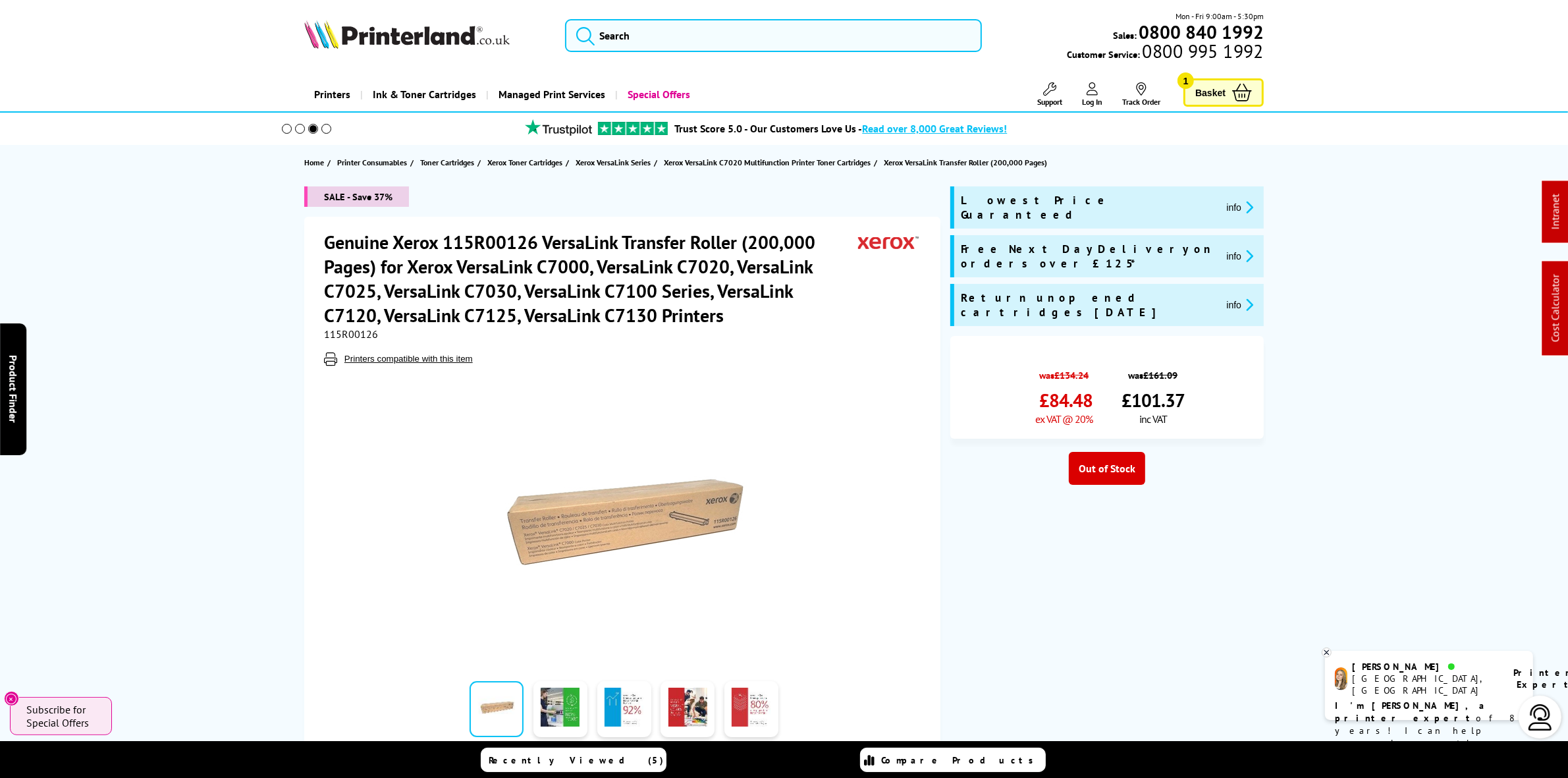
click at [344, 327] on span "115R00126" at bounding box center [351, 334] width 54 height 13
copy span "115R00126"
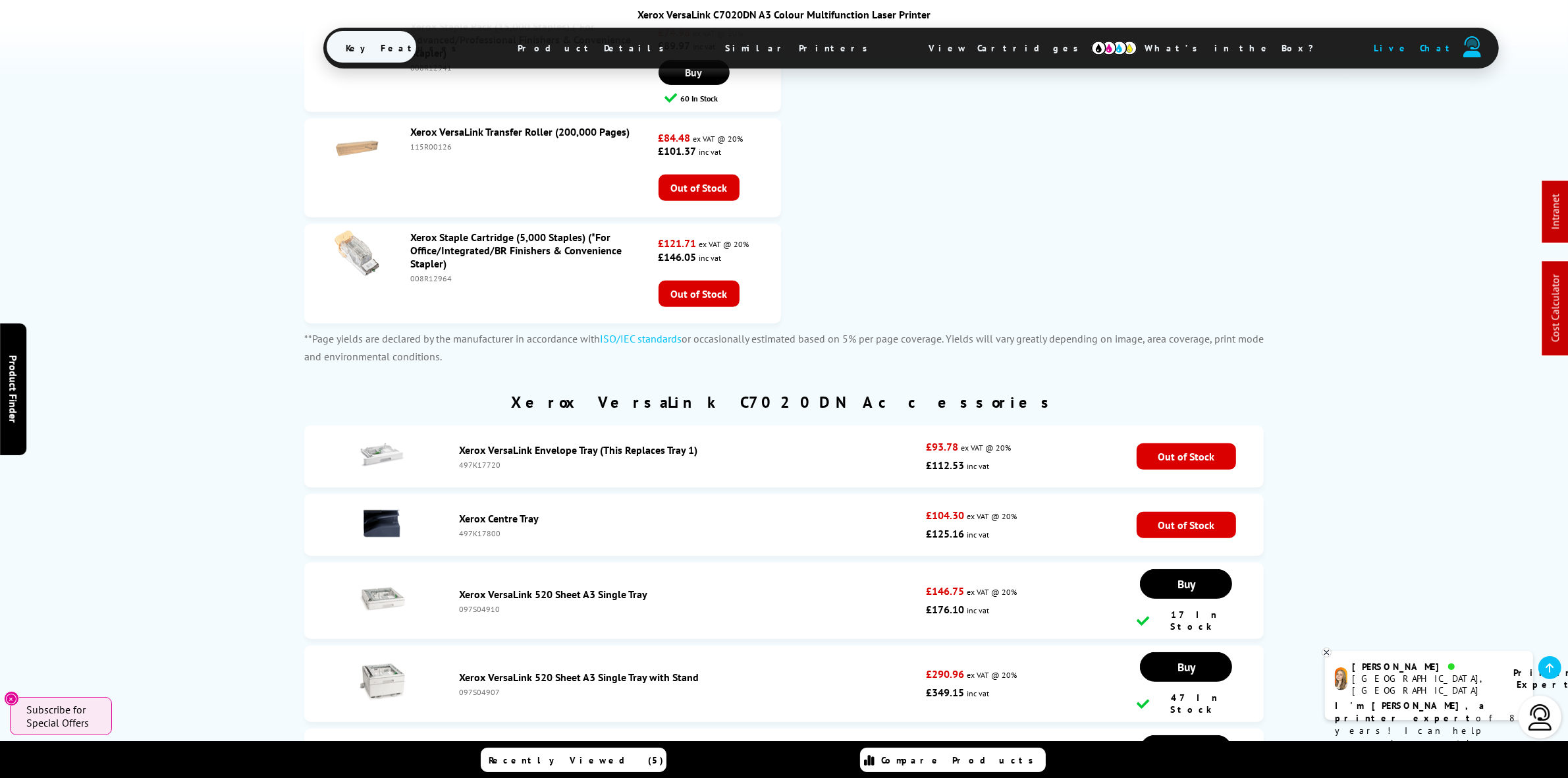
scroll to position [6863, 0]
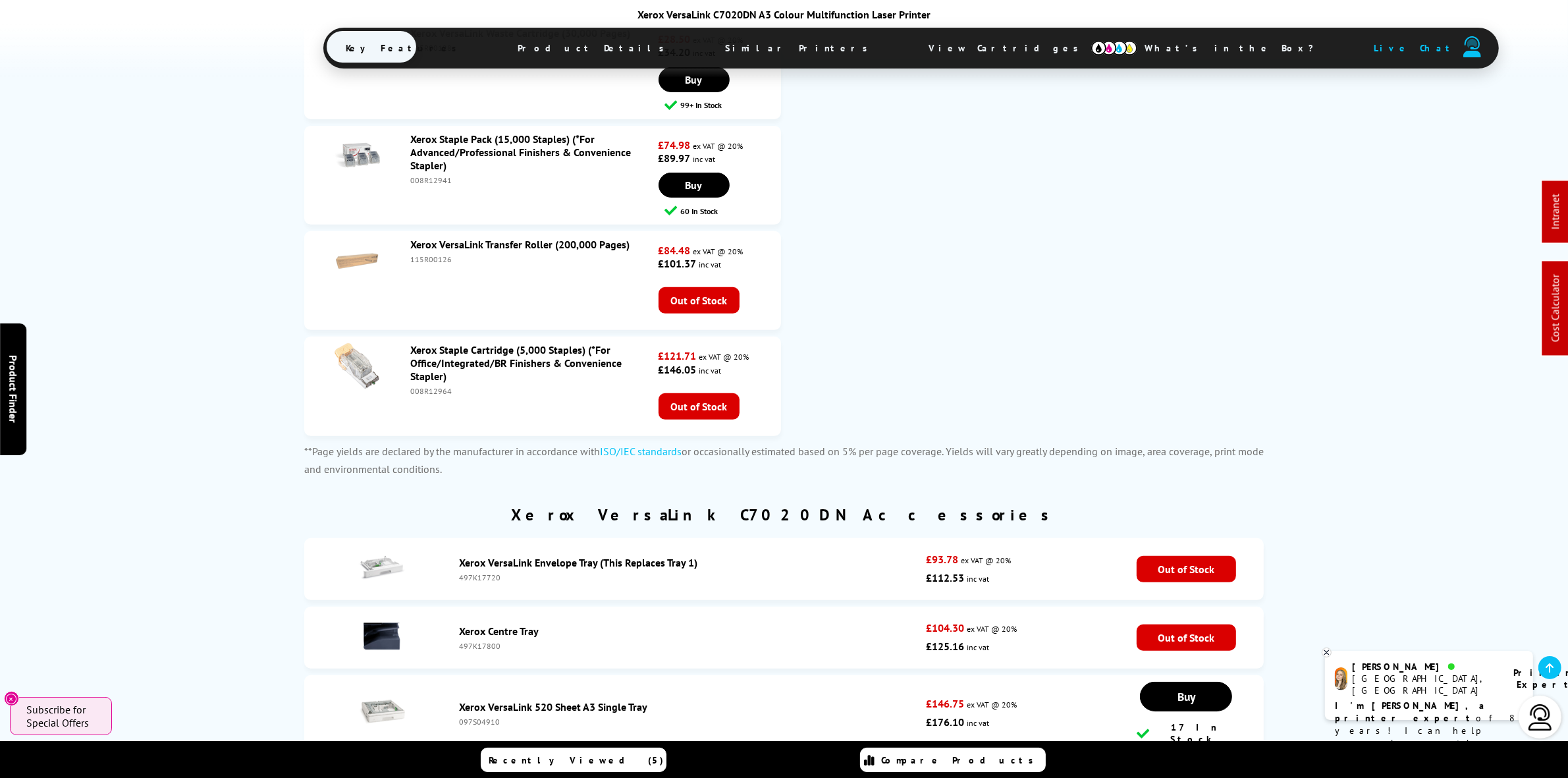
click at [459, 238] on link "Xerox VersaLink Transfer Roller (200,000 Pages)" at bounding box center [520, 244] width 220 height 13
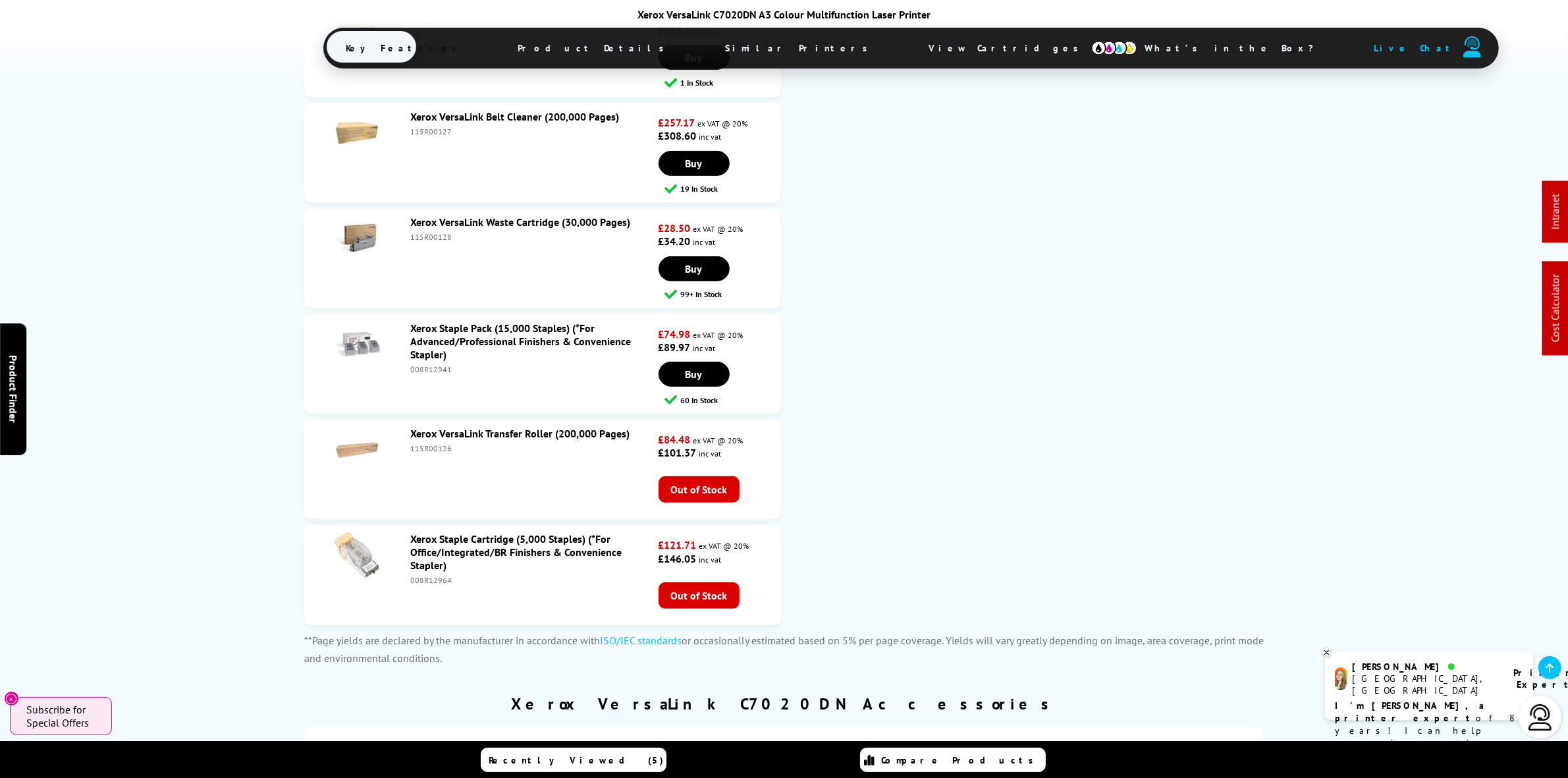
scroll to position [6697, 0]
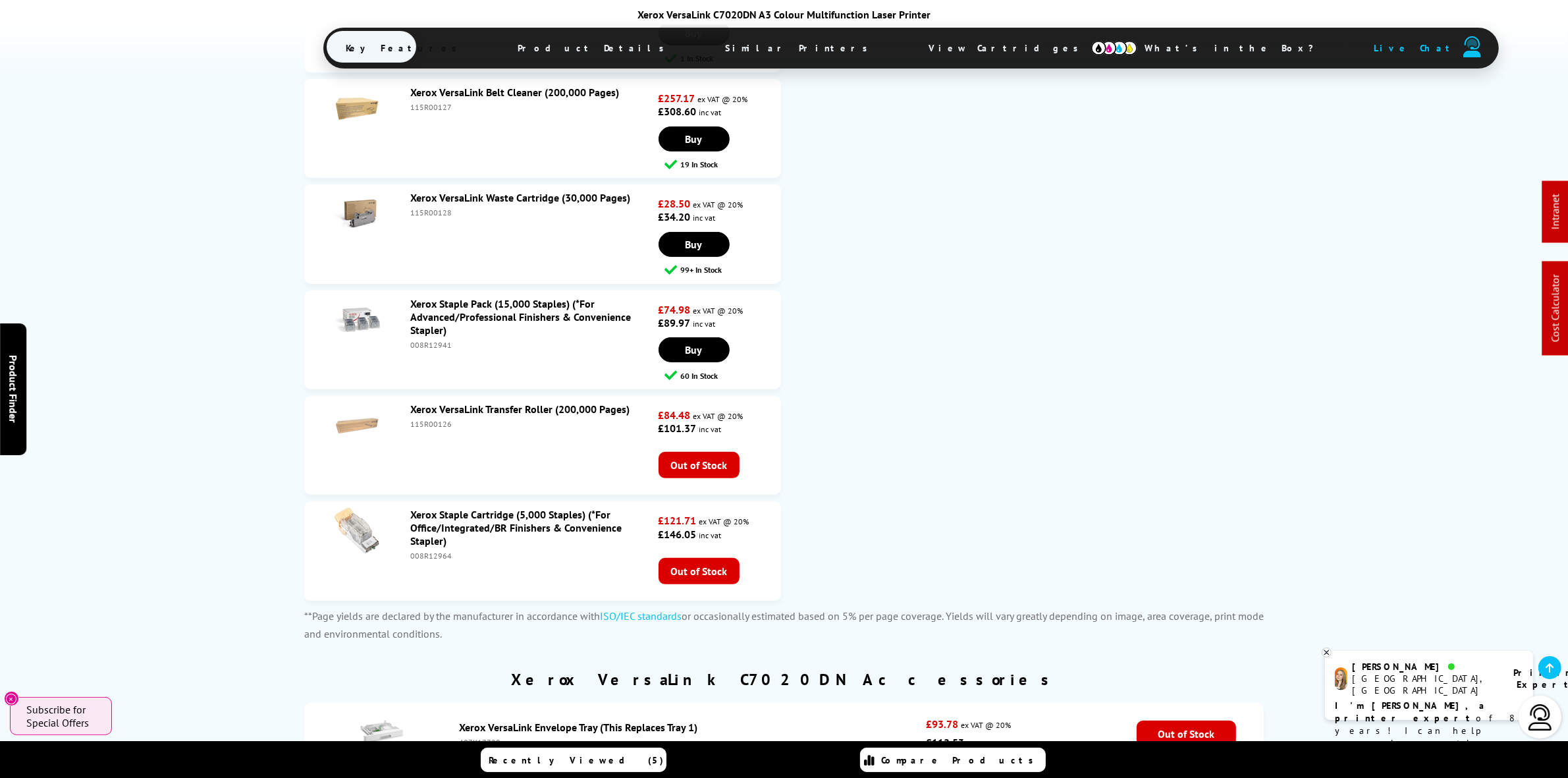
click at [533, 403] on link "Xerox VersaLink Transfer Roller (200,000 Pages)" at bounding box center [520, 410] width 220 height 13
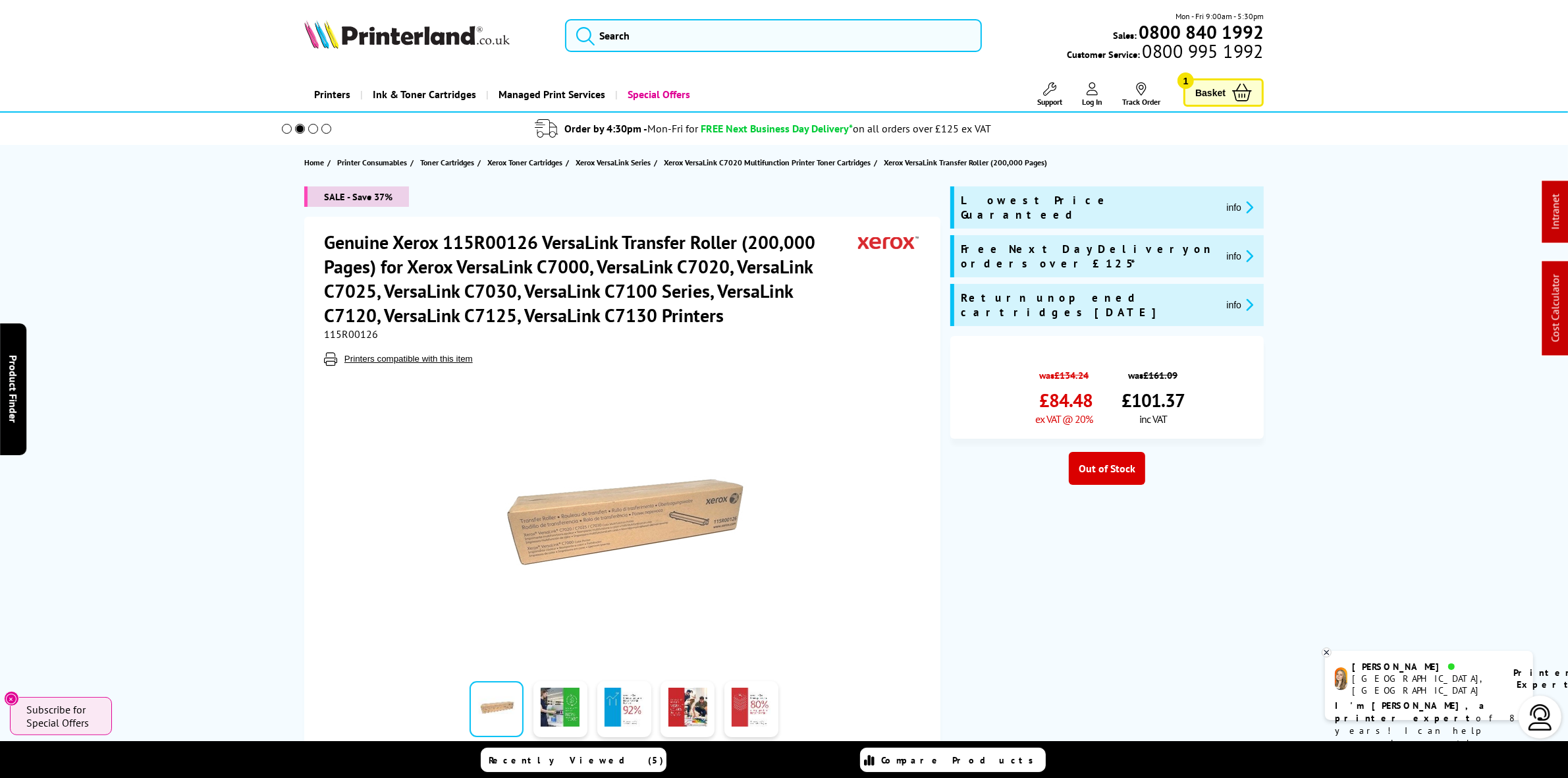
click at [364, 333] on span "115R00126" at bounding box center [351, 334] width 54 height 13
copy span "115R00126"
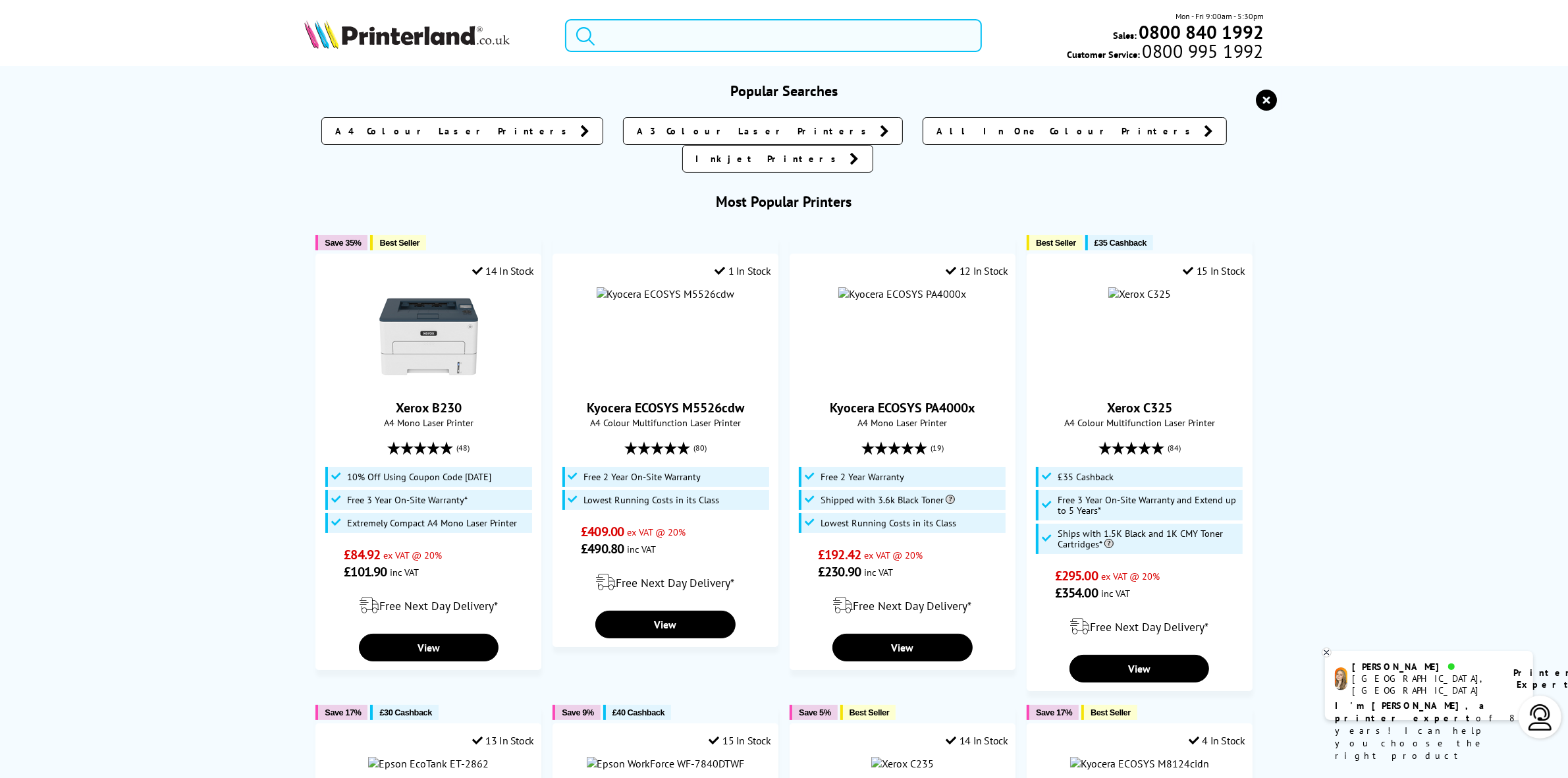
click at [699, 24] on input "search" at bounding box center [773, 35] width 416 height 33
paste input "TK-3400"
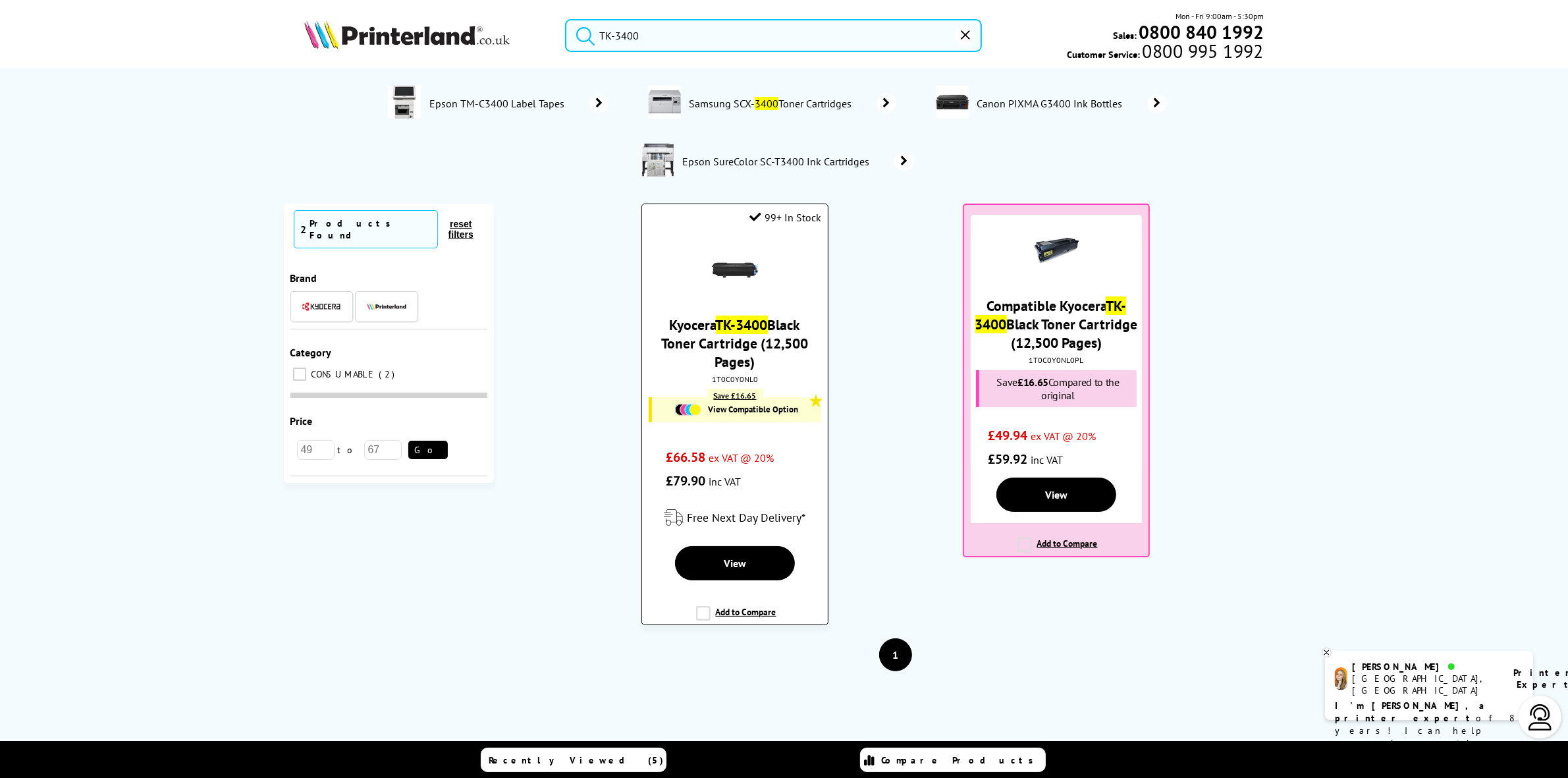
type input "TK-3400"
click at [696, 269] on div at bounding box center [735, 271] width 172 height 49
click at [726, 305] on div "Kyocera TK-3400 Black Toner Cartridge (12,500 Pages) 1T0C0Y0NL0 Save £16.65 Vie…" at bounding box center [735, 363] width 172 height 259
click at [724, 296] on link at bounding box center [735, 289] width 46 height 13
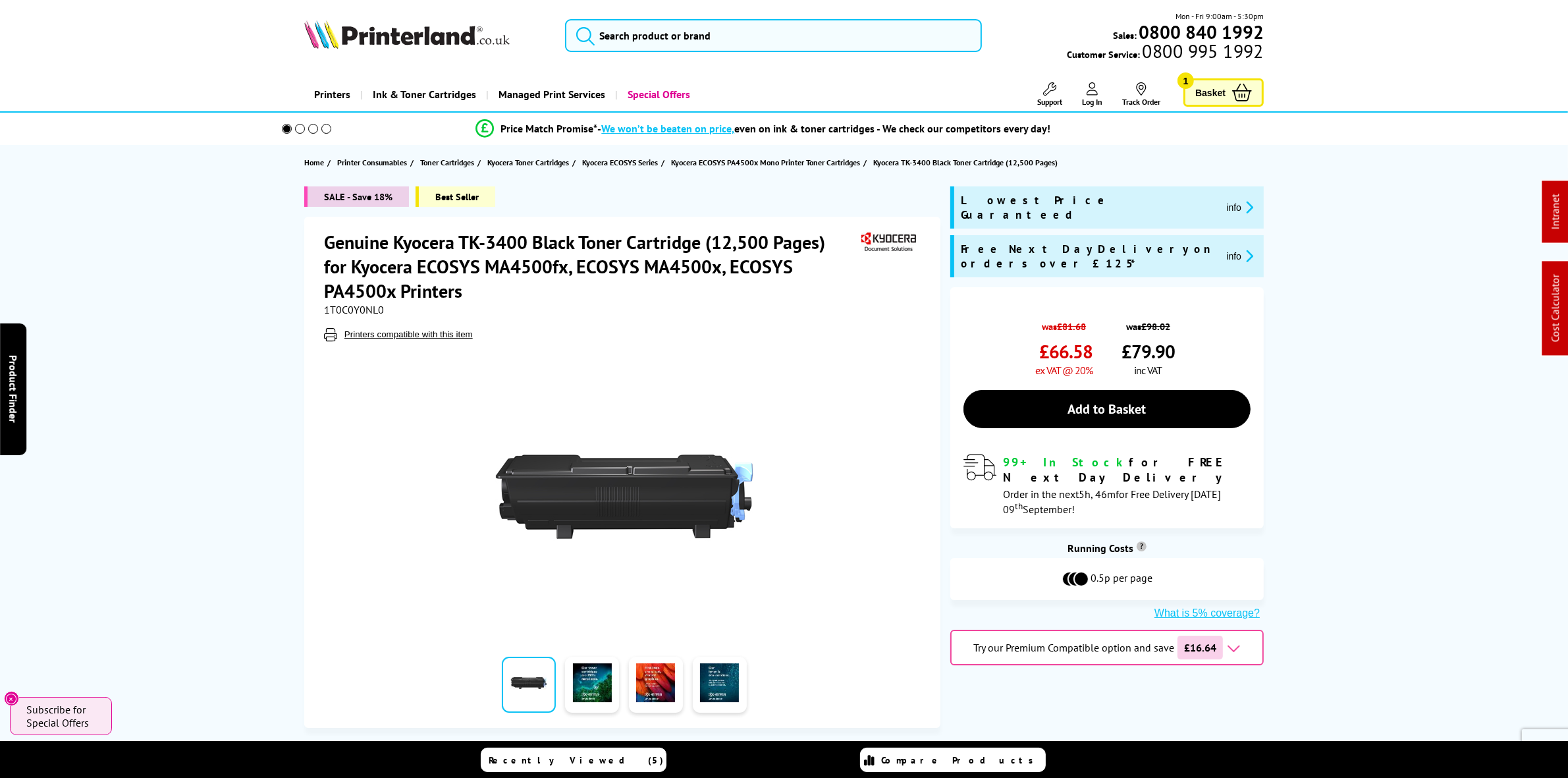
click at [354, 309] on span "1T0C0Y0NL0" at bounding box center [354, 309] width 60 height 13
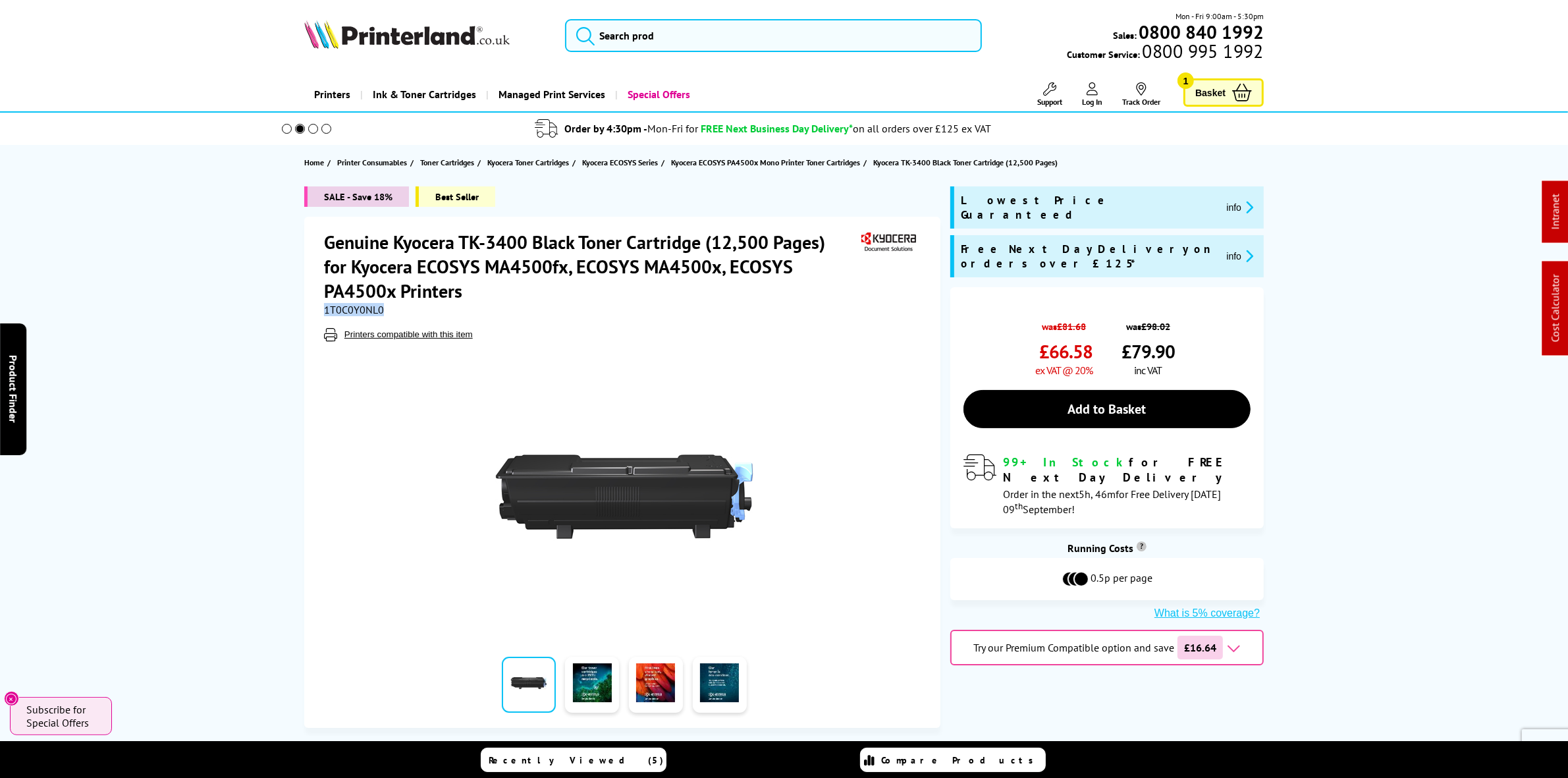
copy span "1T0C0Y0NL0"
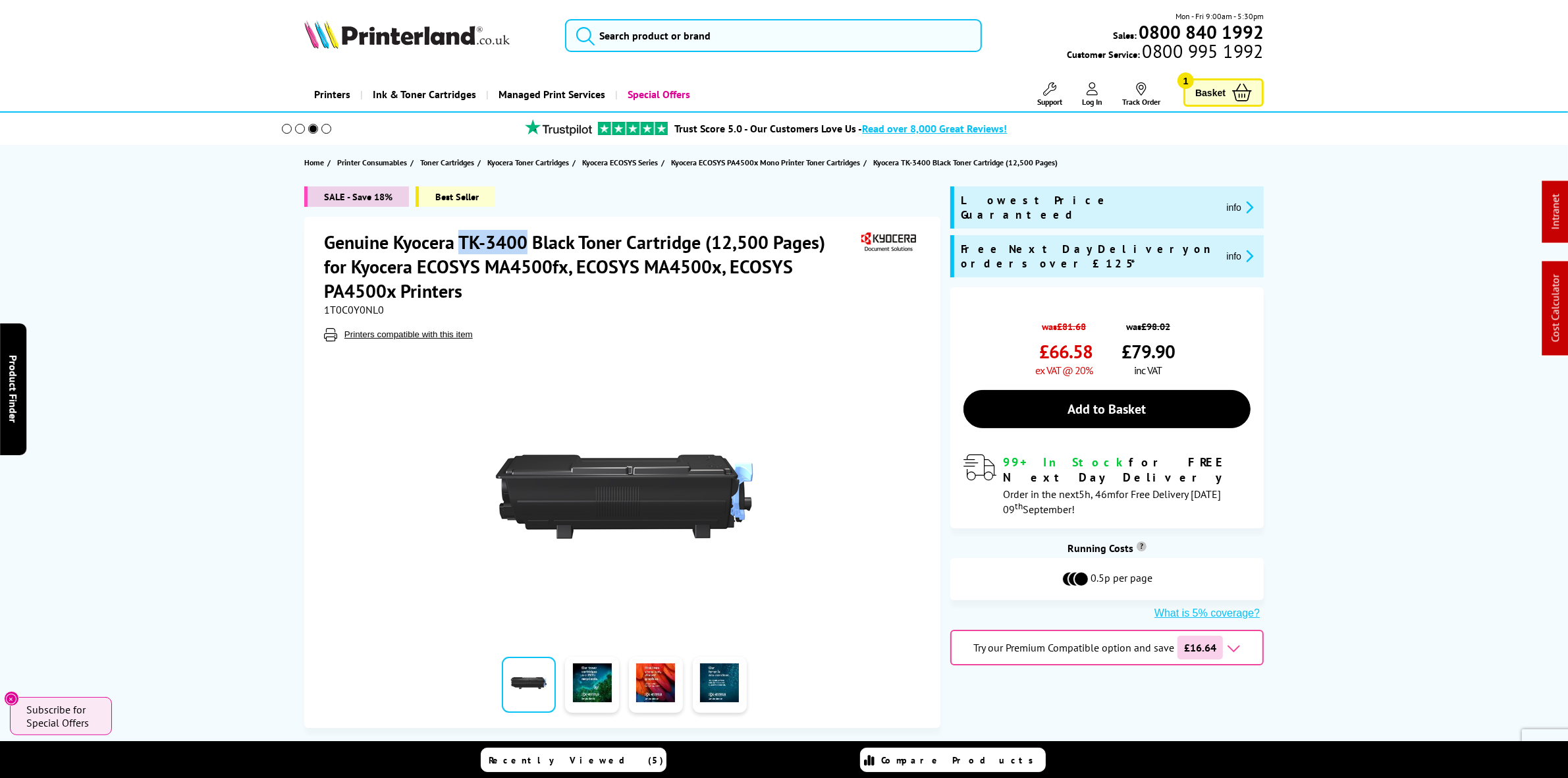
drag, startPoint x: 531, startPoint y: 242, endPoint x: 460, endPoint y: 228, distance: 72.4
click at [460, 228] on div "Genuine Kyocera TK-3400 Black Toner Cartridge (12,500 Pages) for Kyocera ECOSYS…" at bounding box center [622, 473] width 637 height 512
copy h1 "TK-3400"
click at [358, 311] on span "1T0C0Y0NL0" at bounding box center [354, 309] width 60 height 13
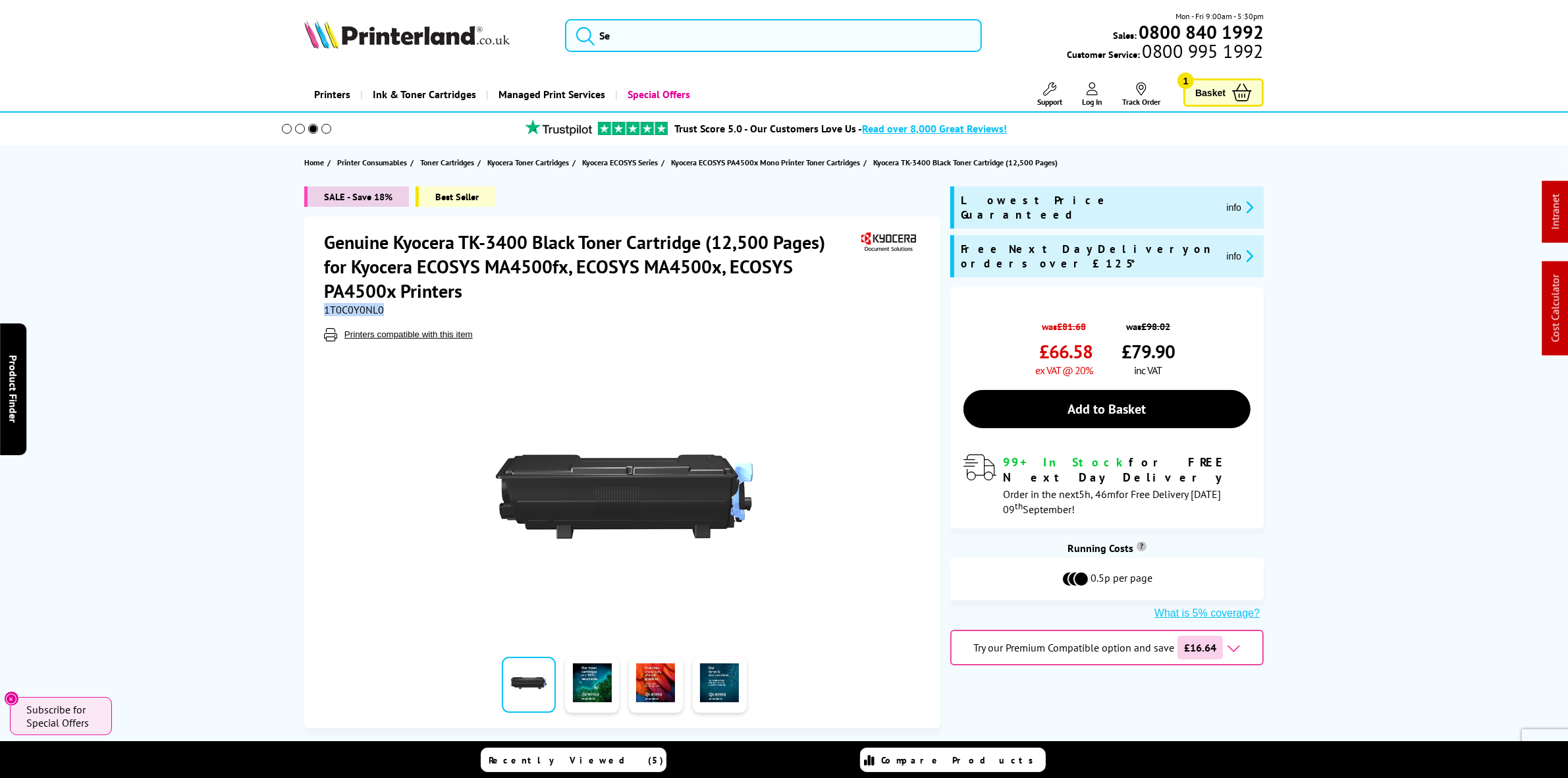
copy span "1T0C0Y0NL0"
click at [654, 44] on input "search" at bounding box center [773, 35] width 416 height 33
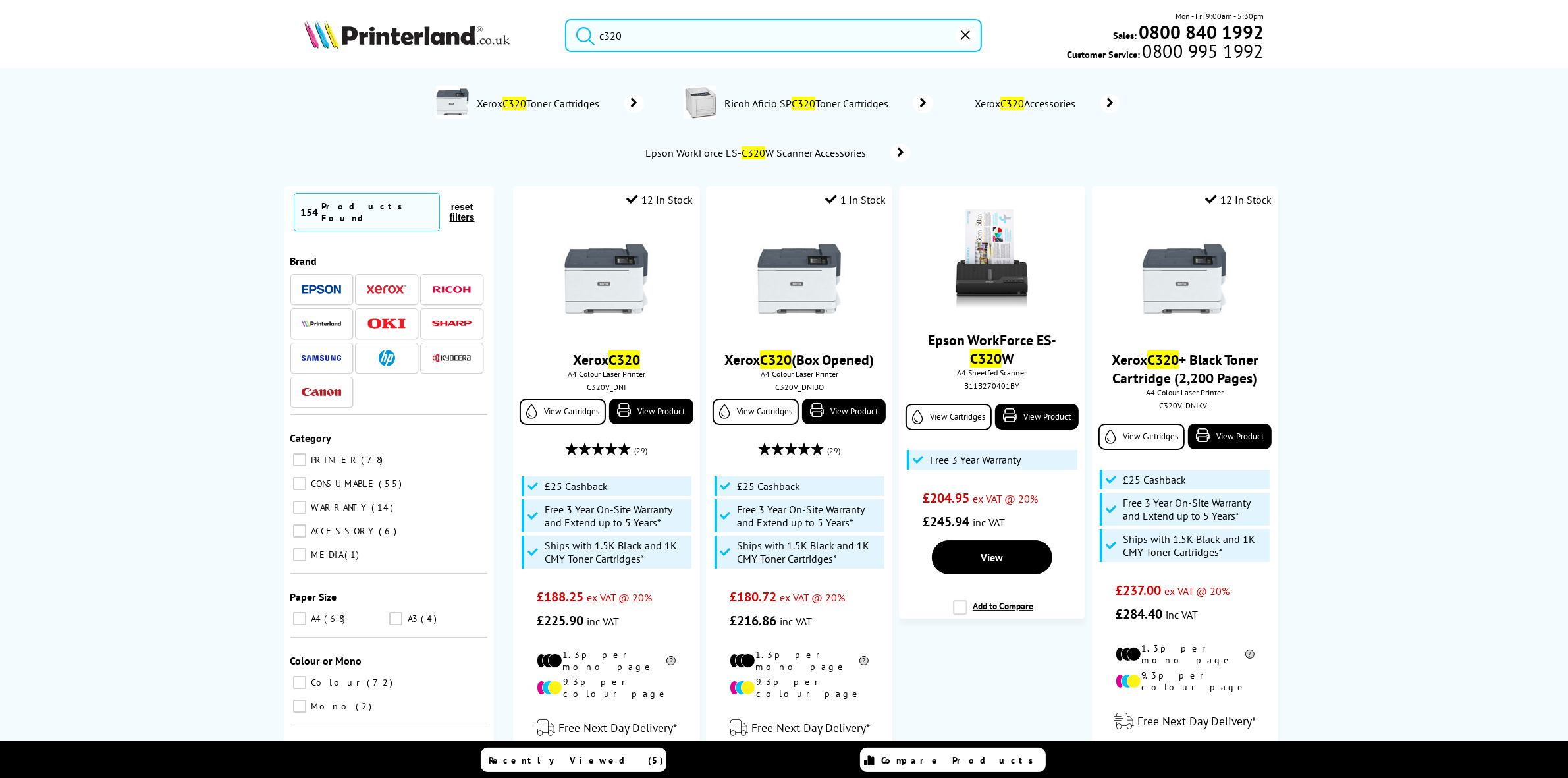
click at [641, 25] on input "c320" at bounding box center [773, 35] width 416 height 33
click at [647, 25] on input "c320" at bounding box center [773, 35] width 416 height 33
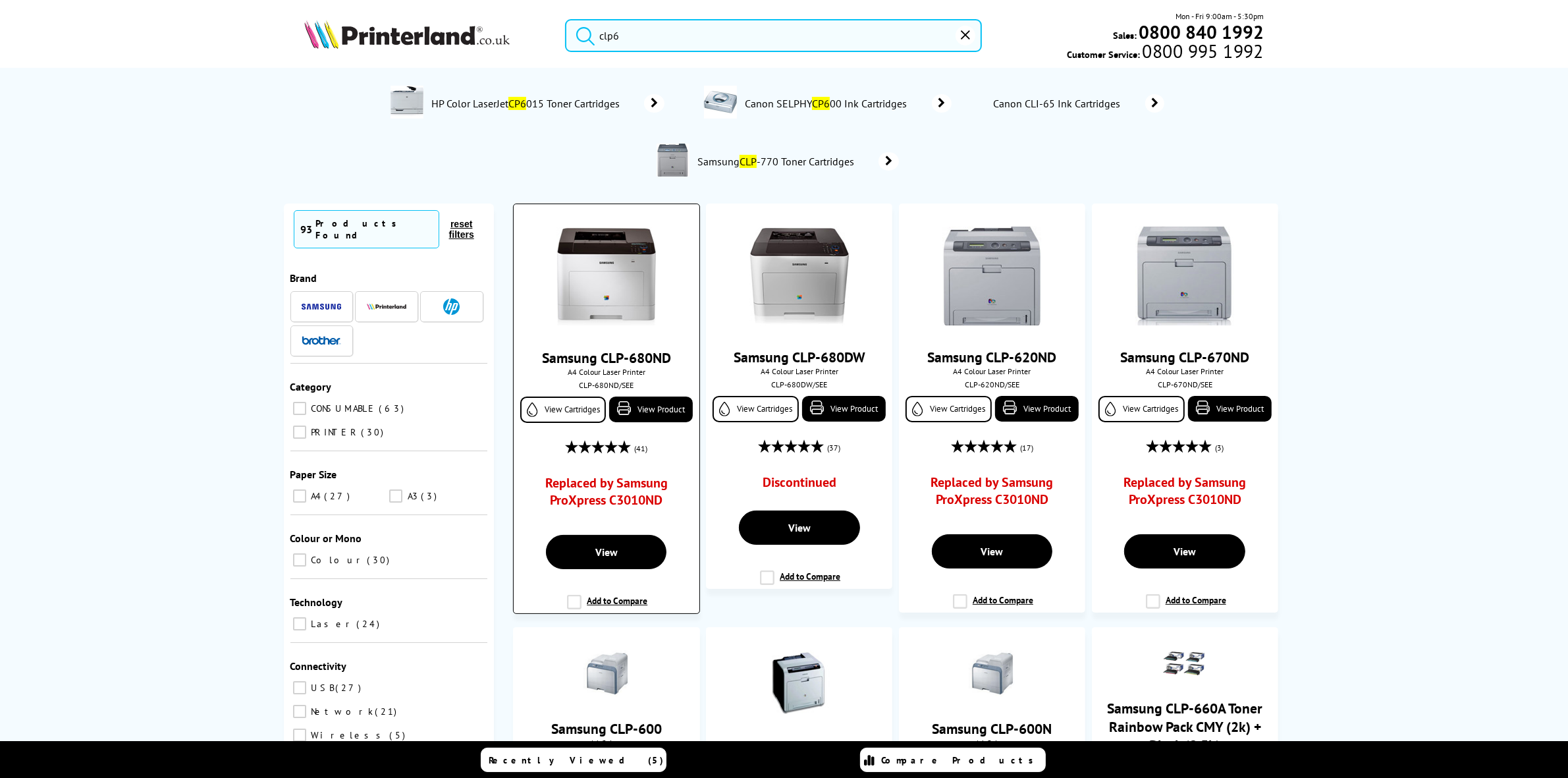
type input "clp6"
click at [599, 264] on img at bounding box center [607, 277] width 99 height 99
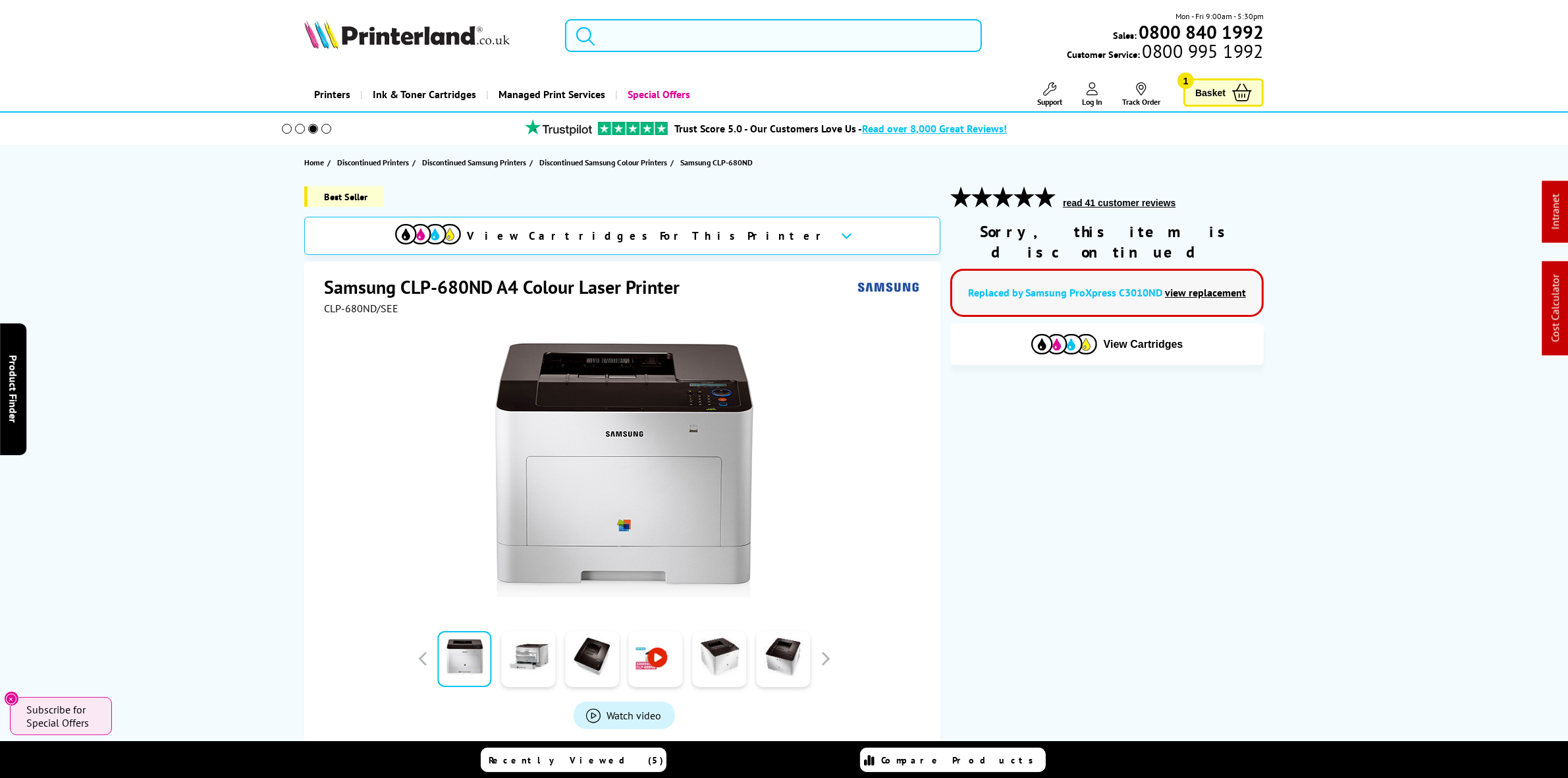
click at [725, 25] on input "search" at bounding box center [773, 35] width 416 height 33
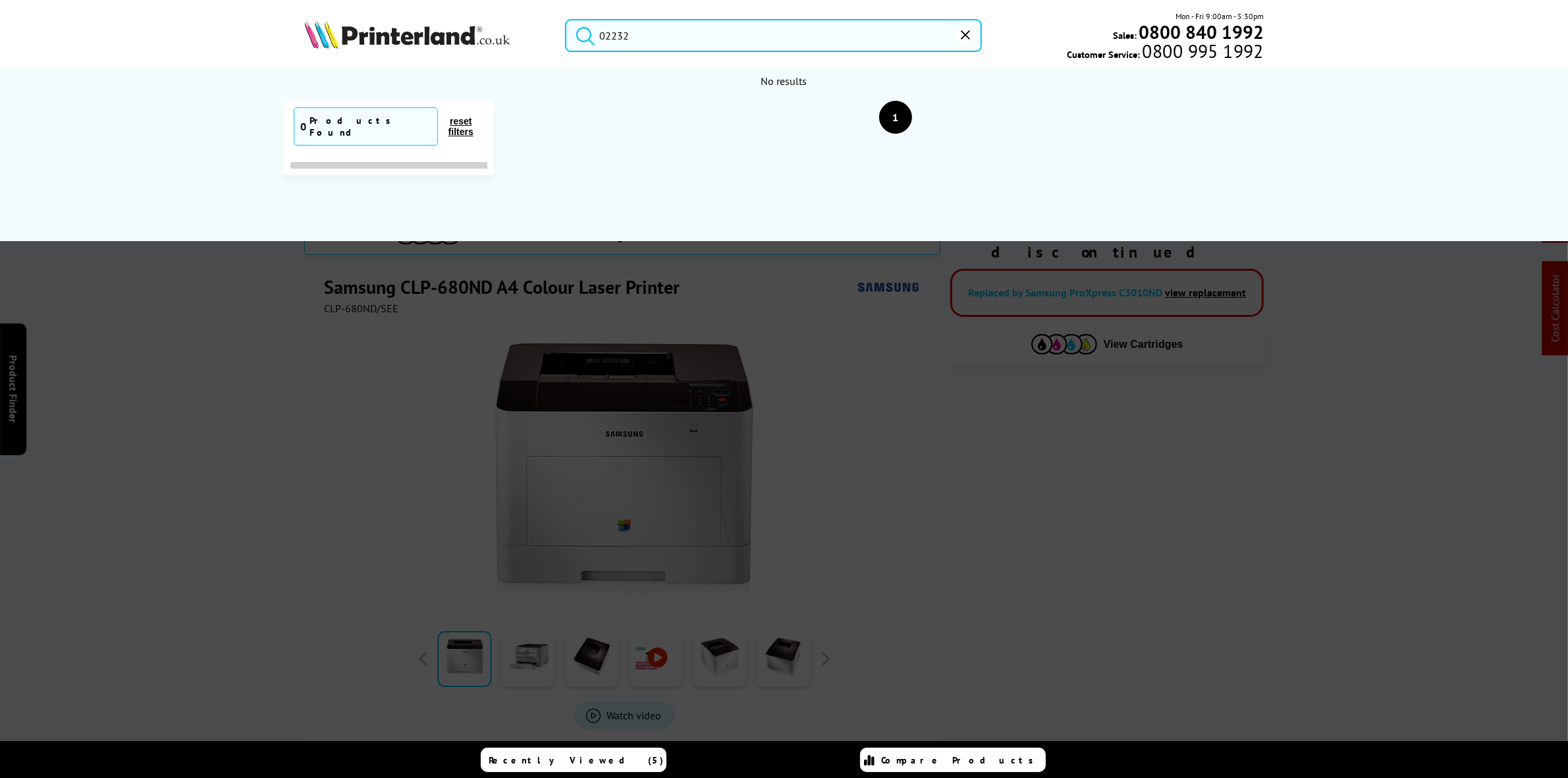
click at [600, 33] on input "02232" at bounding box center [773, 35] width 416 height 33
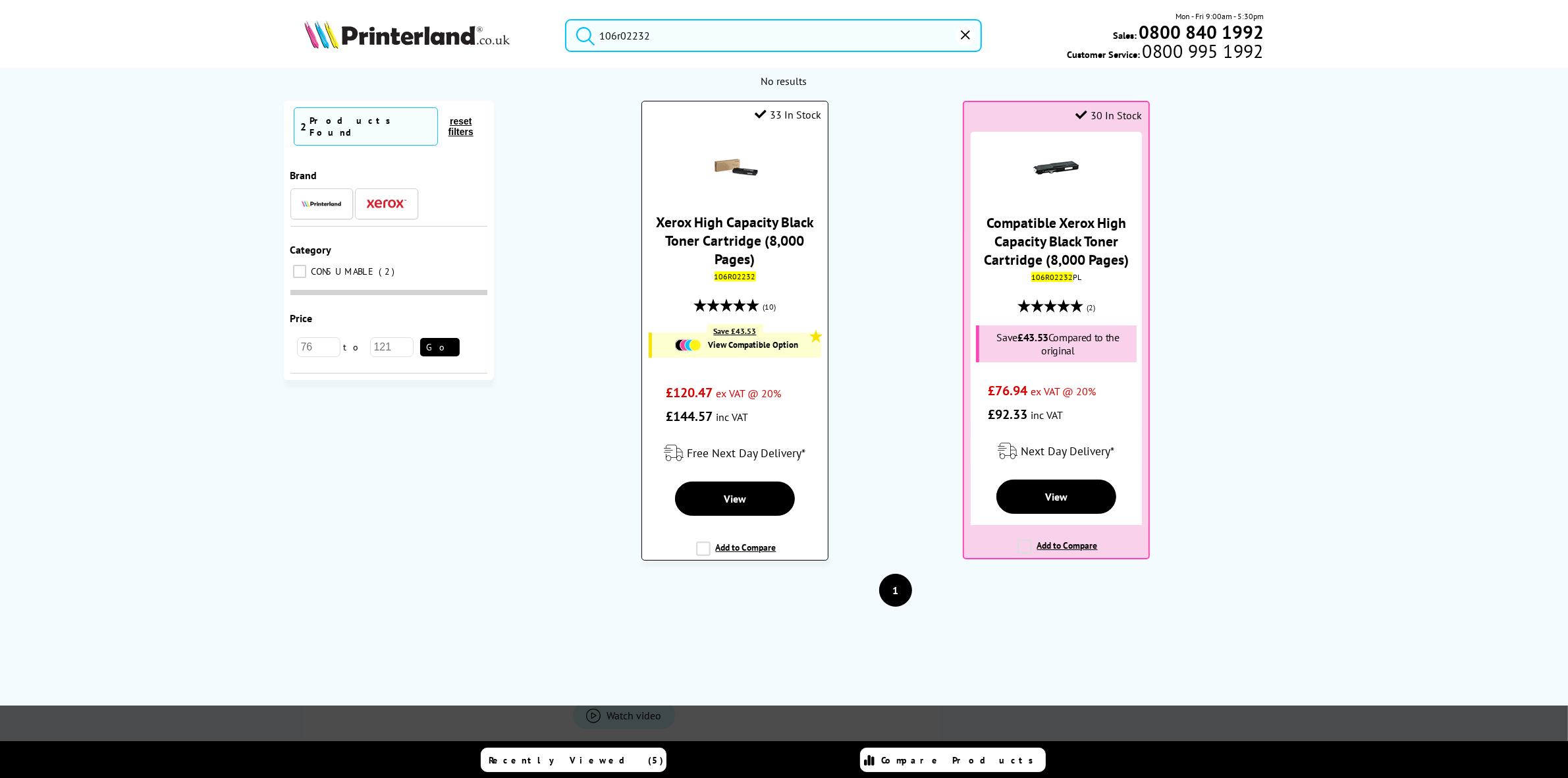
type input "106r02232"
click at [743, 267] on link "Xerox High Capacity Black Toner Cartridge (8,000 Pages)" at bounding box center [735, 241] width 158 height 55
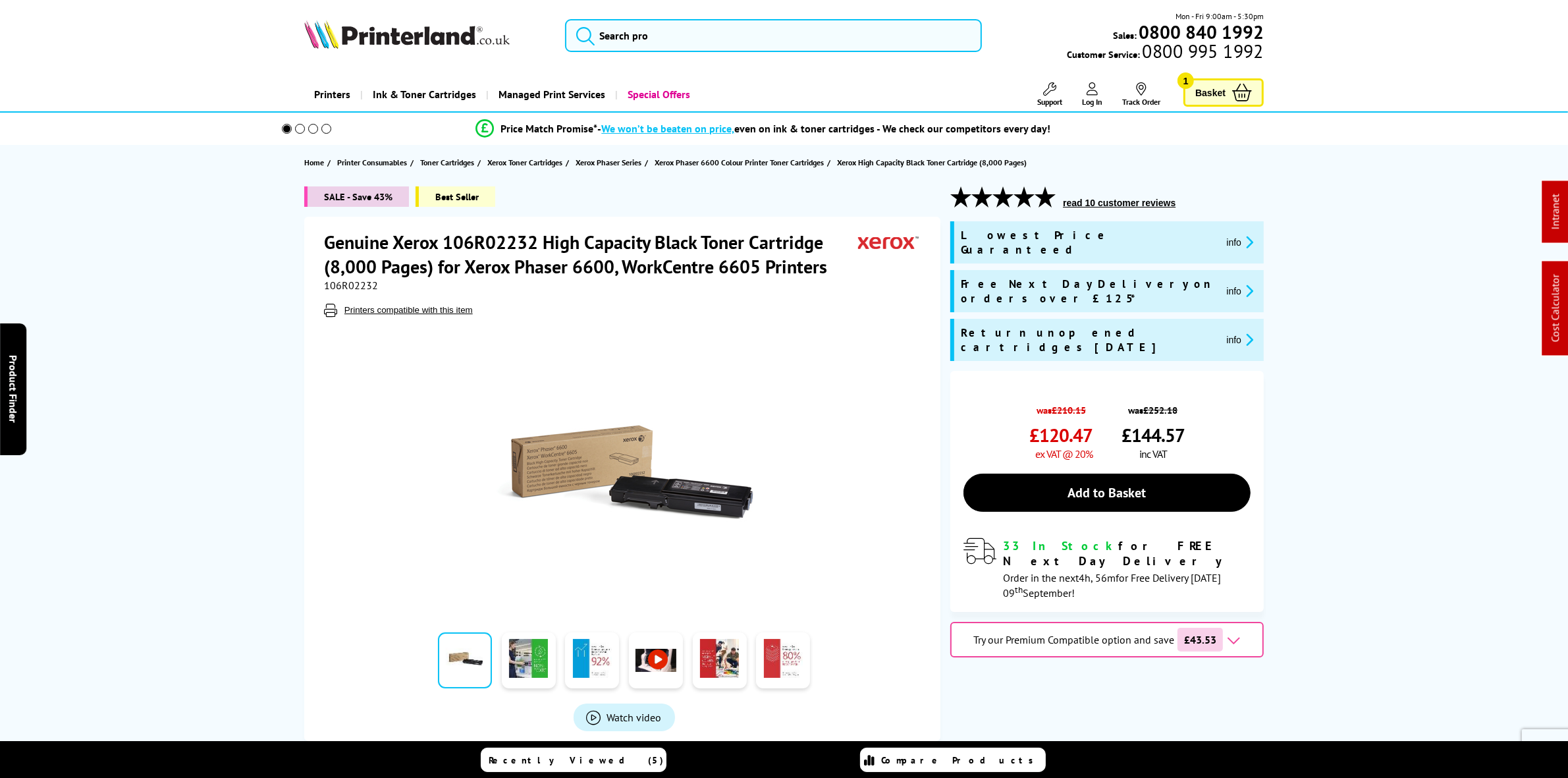
click at [351, 280] on span "106R02232" at bounding box center [351, 285] width 54 height 13
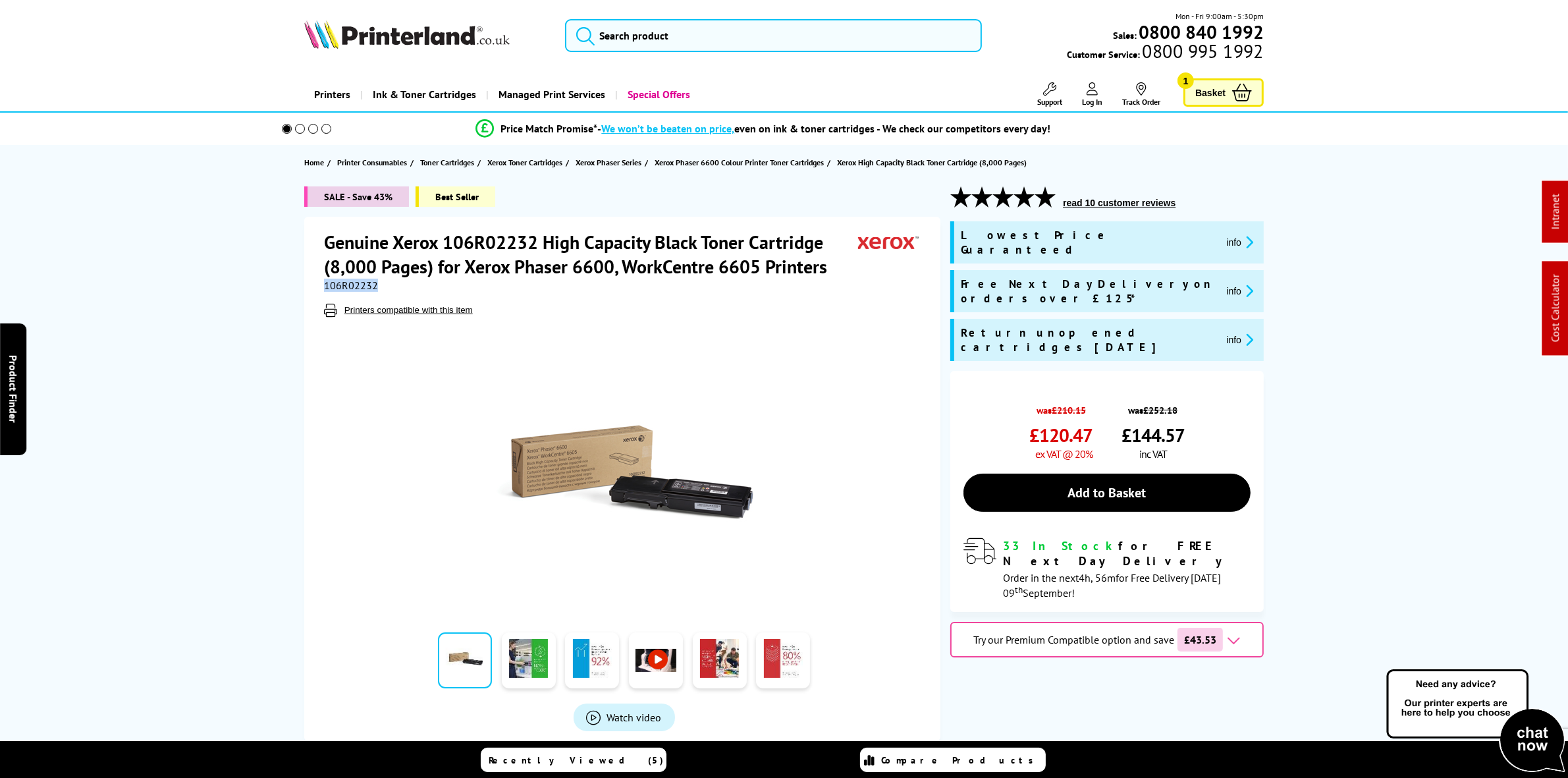
click at [351, 280] on span "106R02232" at bounding box center [351, 285] width 54 height 13
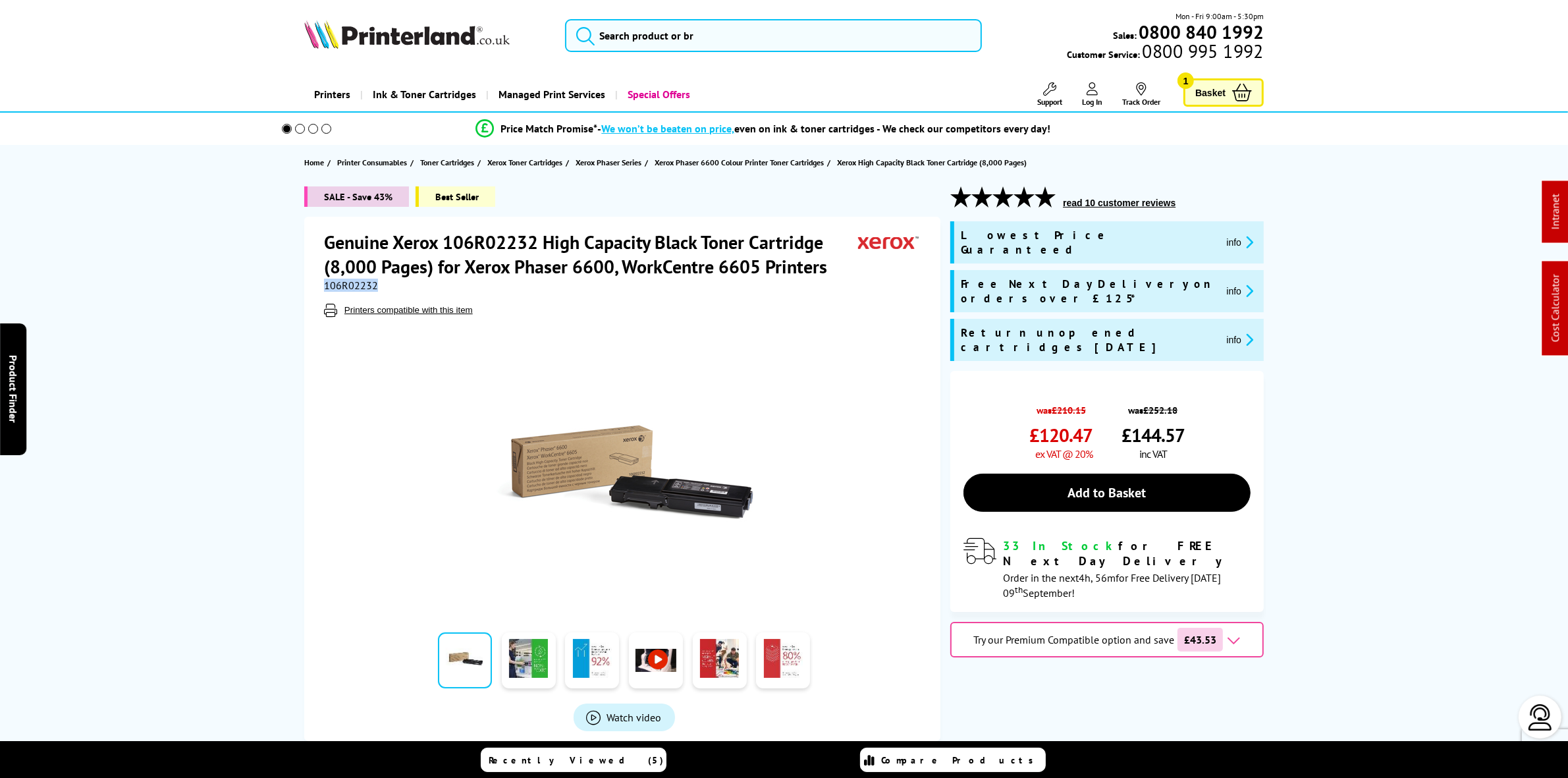
copy span "106R02232"
